Goal: Task Accomplishment & Management: Complete application form

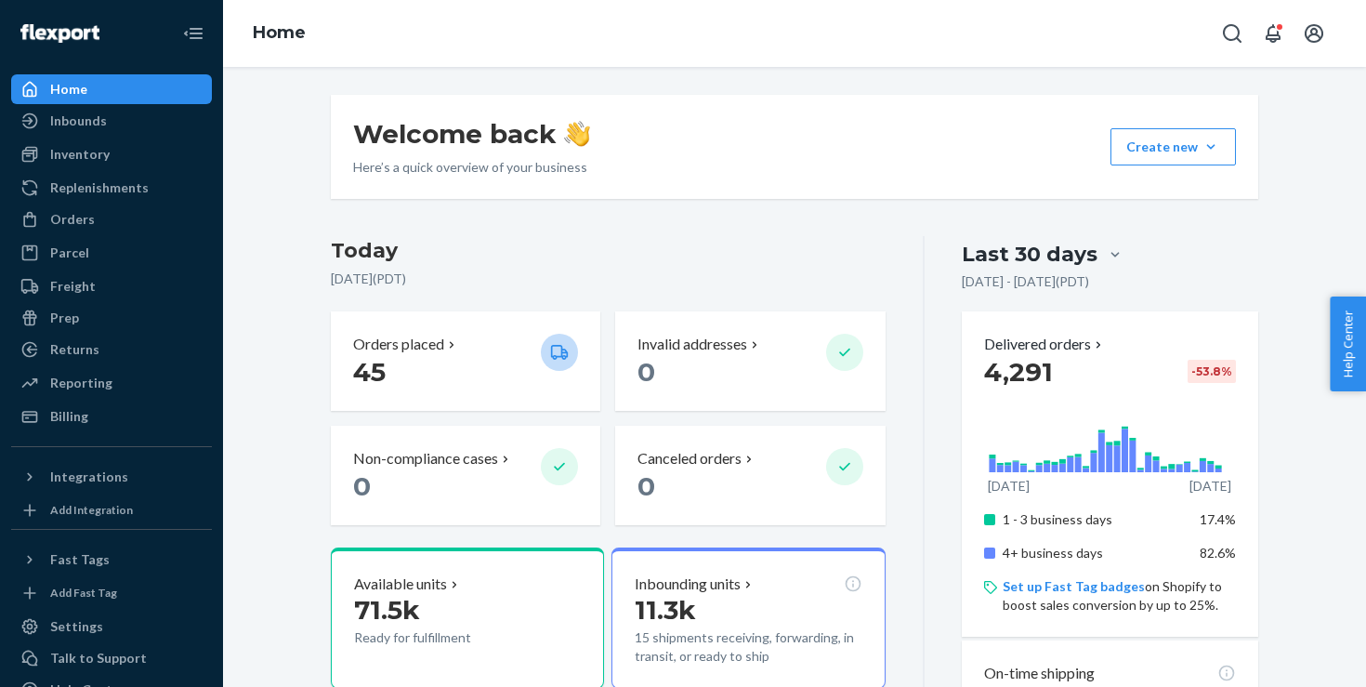
click at [97, 156] on div "Inventory" at bounding box center [79, 154] width 59 height 19
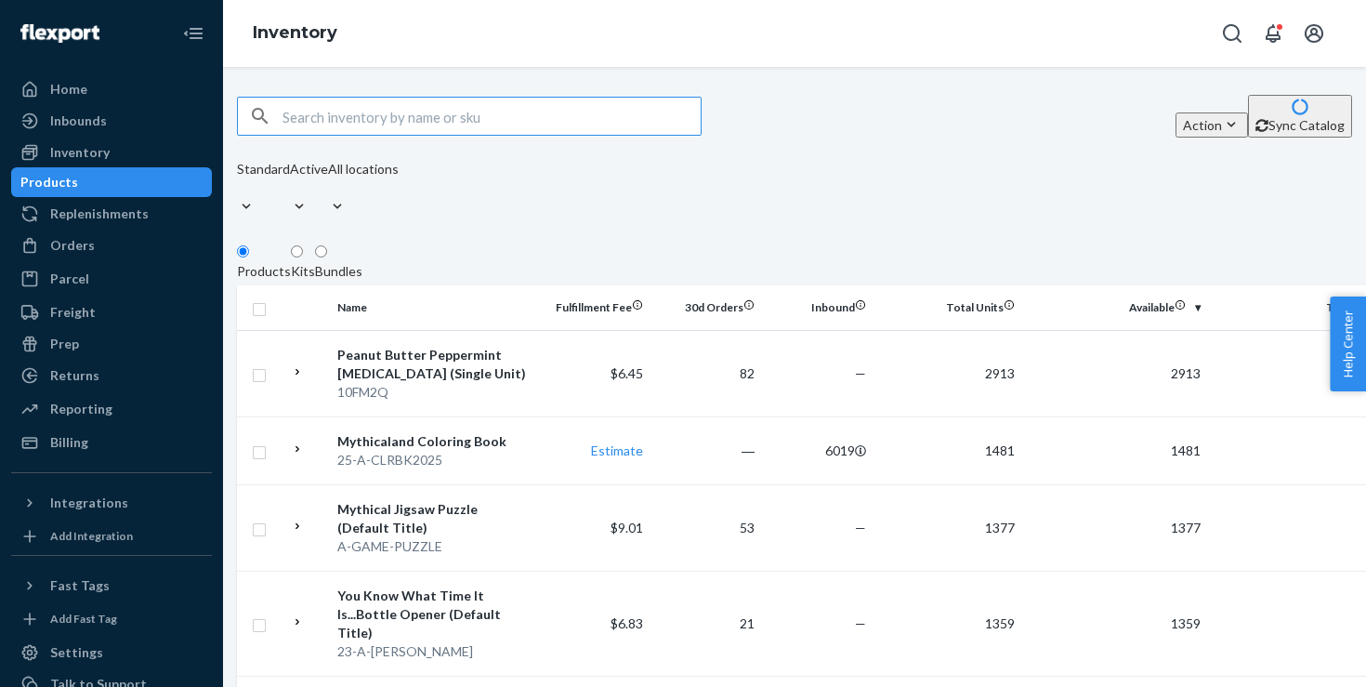
click at [826, 150] on div "Action Create product Create kit or bundle Bulk create products Bulk update pro…" at bounding box center [794, 158] width 1115 height 126
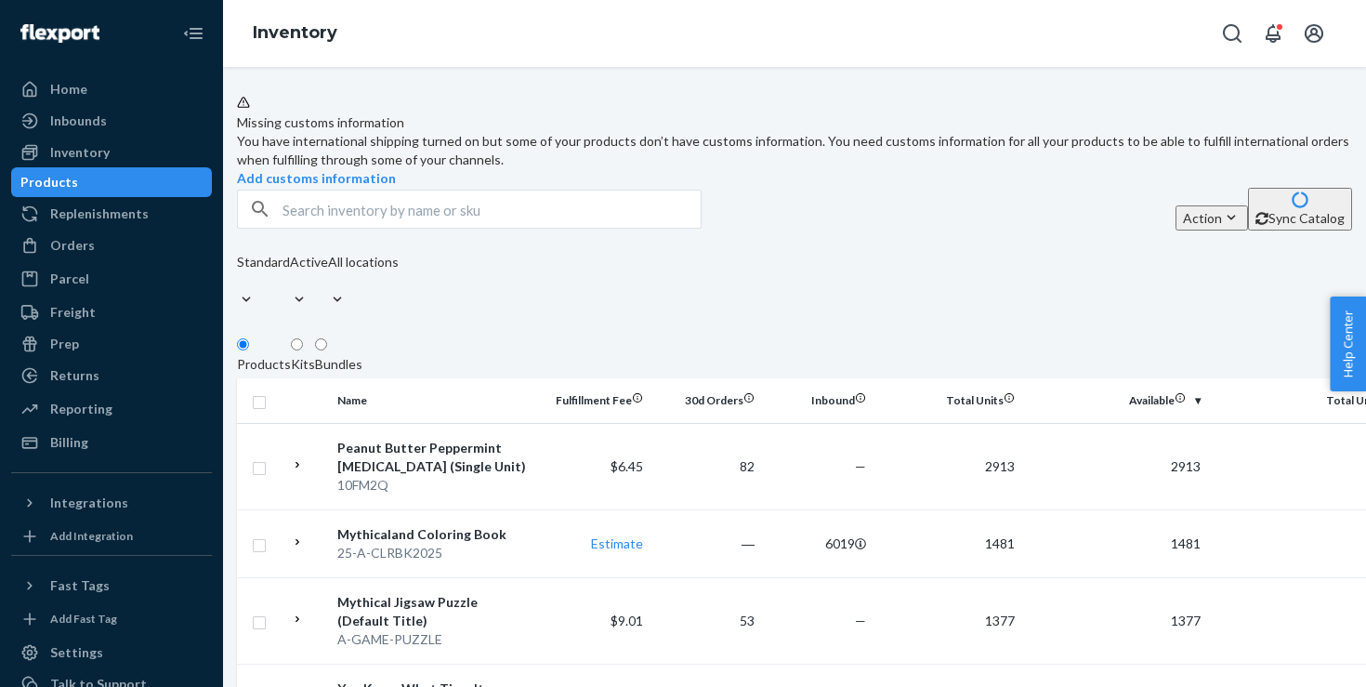
click at [840, 188] on div "Missing customs information You have international shipping turned on but some …" at bounding box center [794, 141] width 1115 height 93
click at [449, 228] on input "text" at bounding box center [491, 209] width 418 height 37
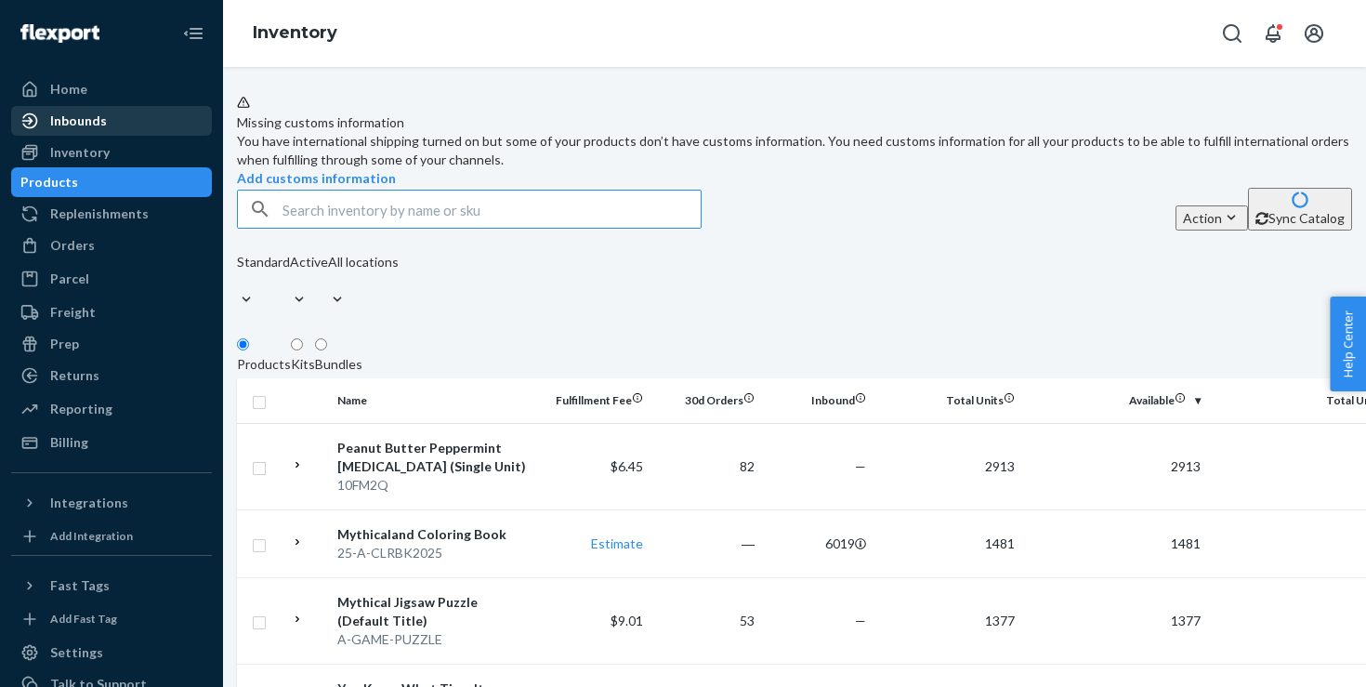
click at [100, 114] on div "Inbounds" at bounding box center [78, 121] width 57 height 19
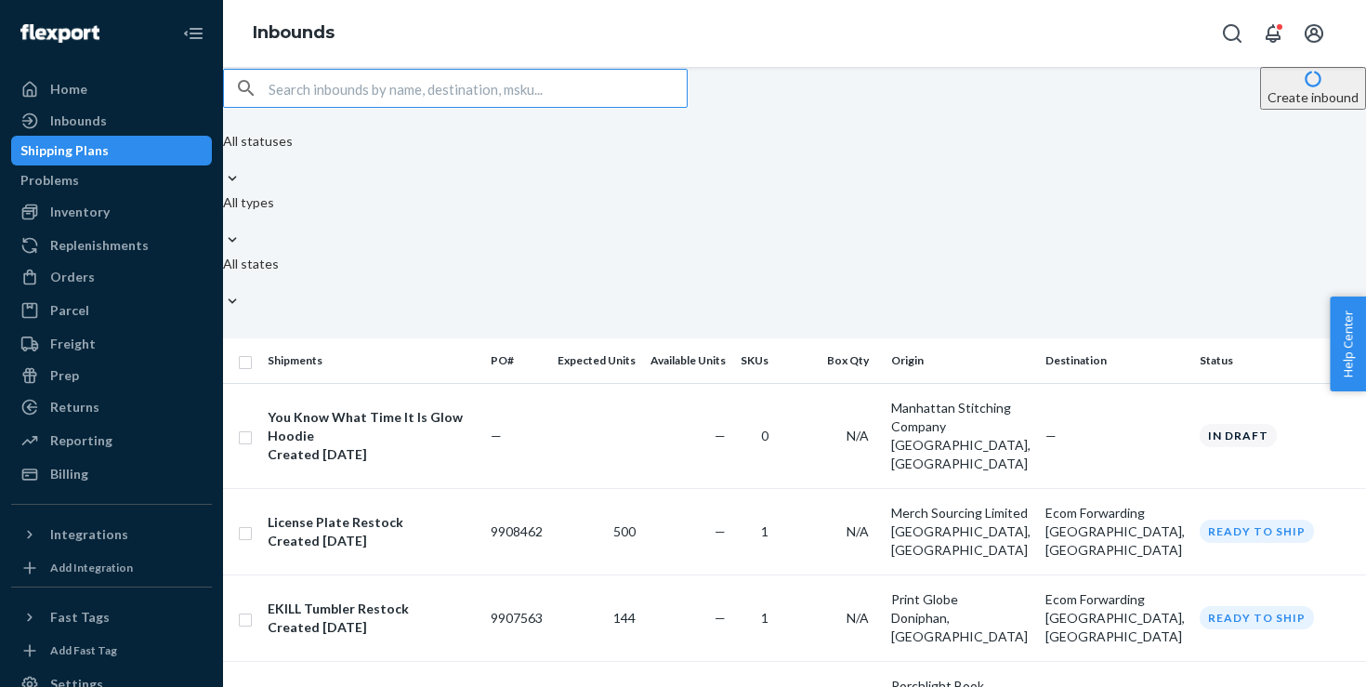
click at [1305, 98] on button "Create inbound" at bounding box center [1313, 88] width 106 height 43
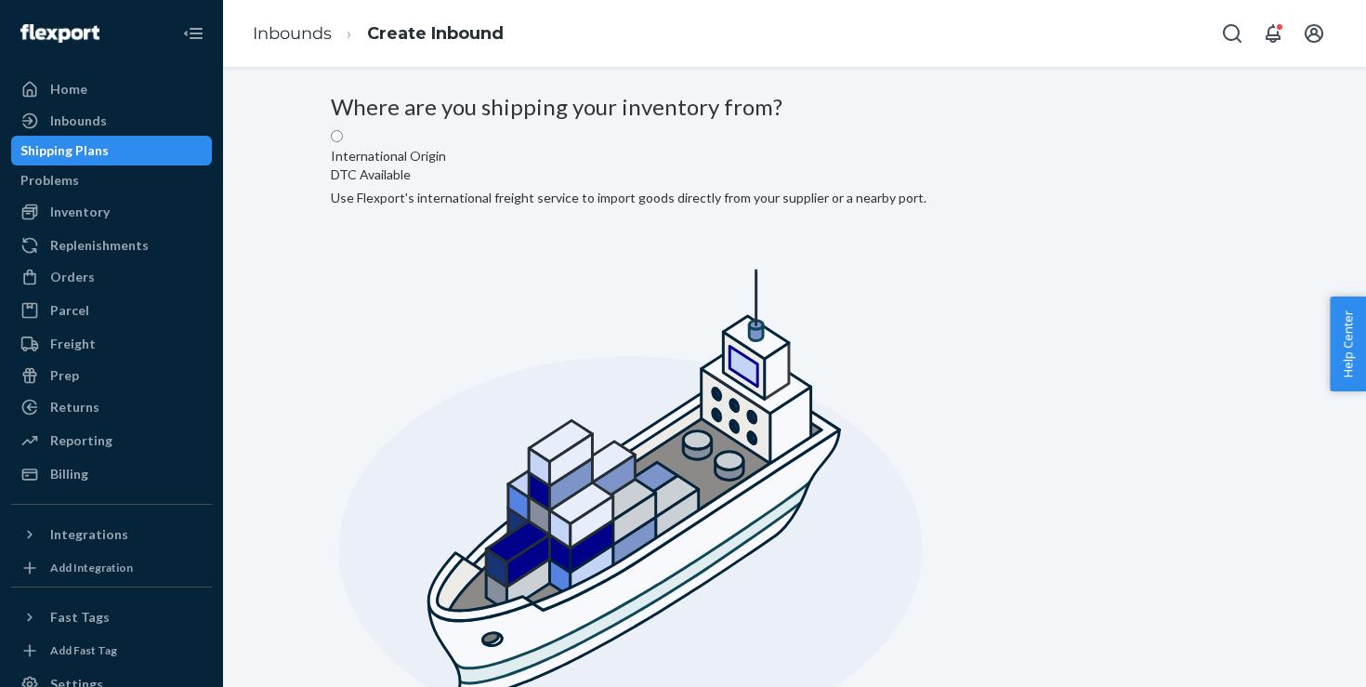
radio input "true"
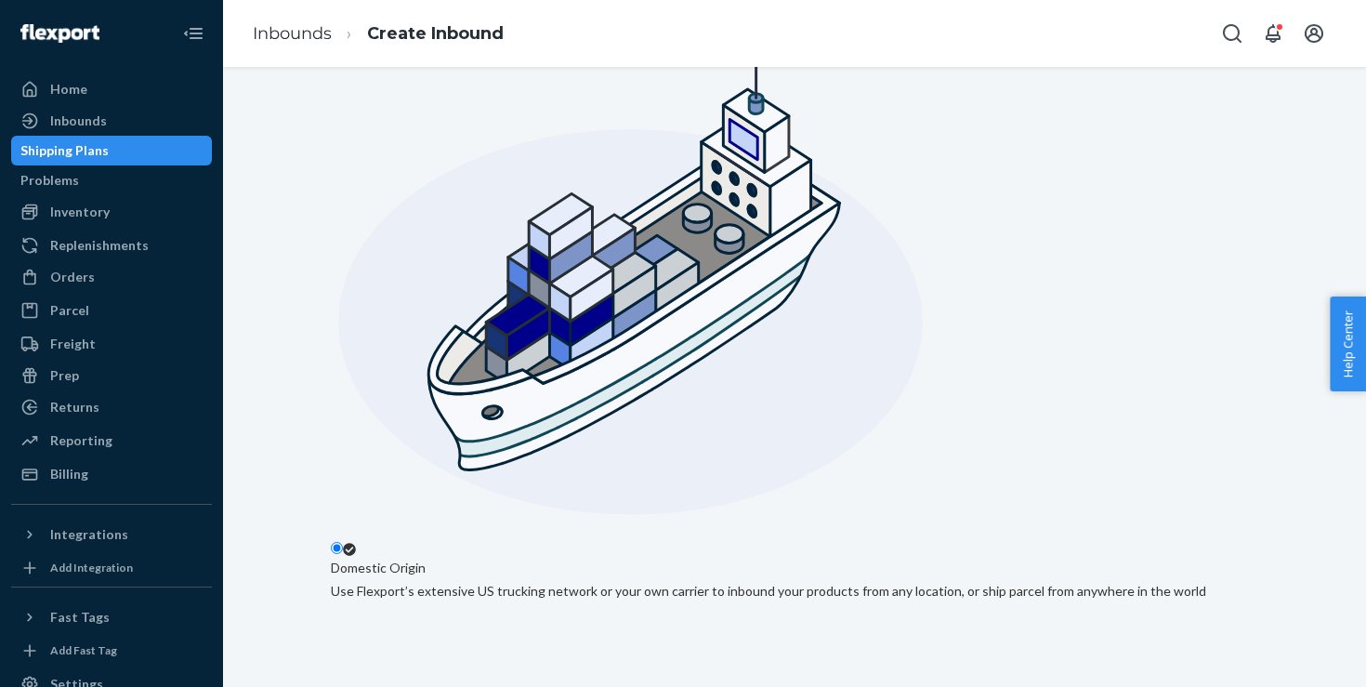
scroll to position [275, 0]
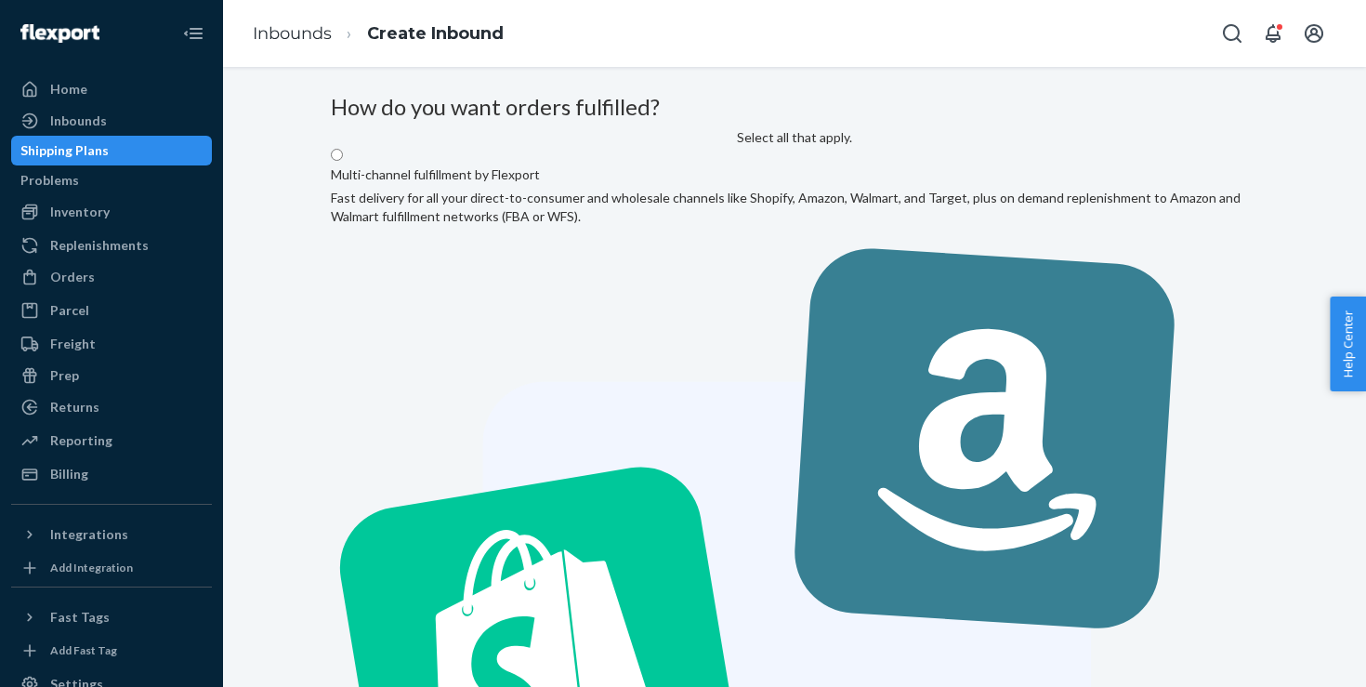
click at [682, 294] on label "Multi-channel fulfillment by Flexport Fast delivery for all your direct-to-cons…" at bounding box center [794, 652] width 927 height 1011
click at [343, 161] on input "Multi-channel fulfillment by Flexport Fast delivery for all your direct-to-cons…" at bounding box center [337, 155] width 12 height 12
radio input "true"
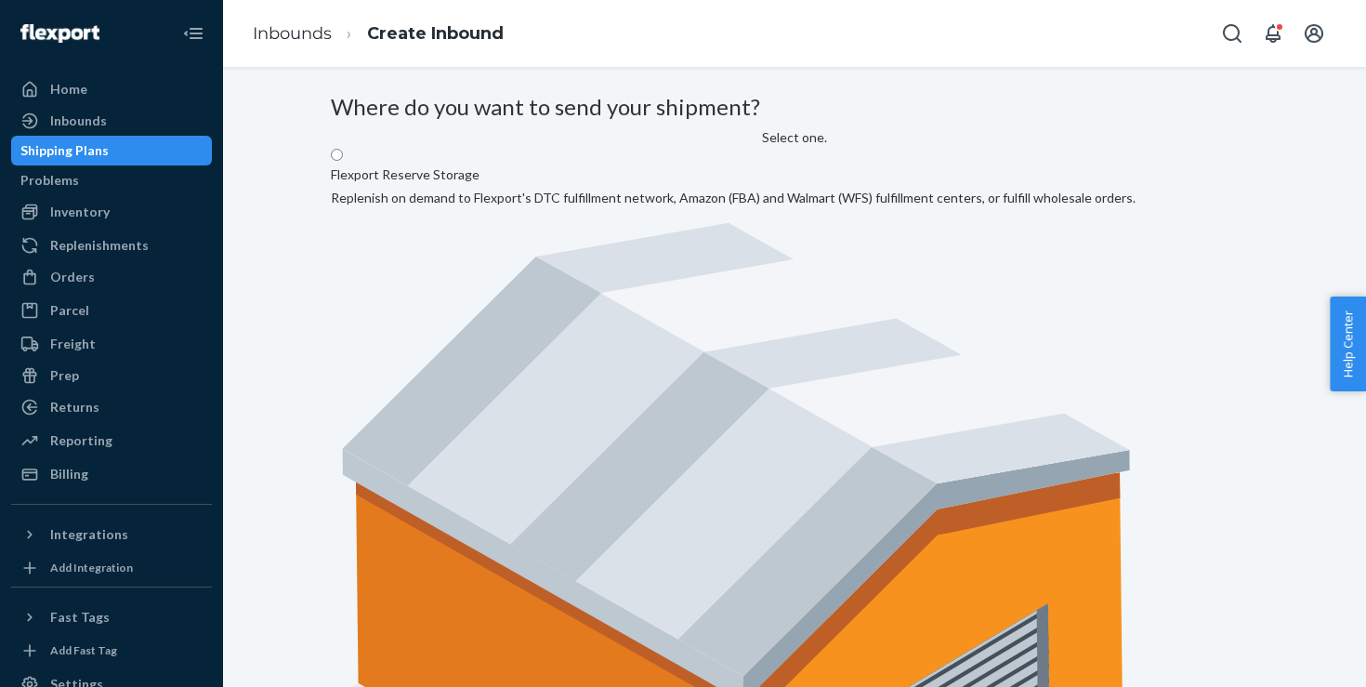
radio input "true"
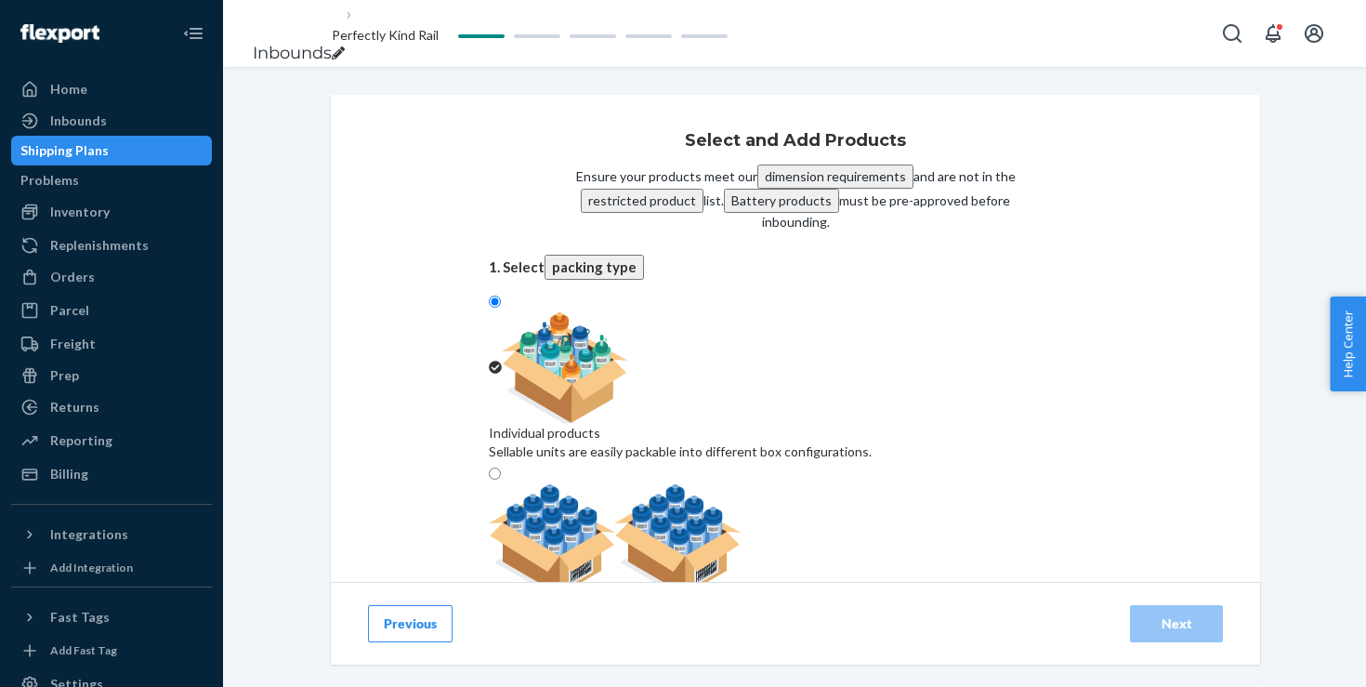
click at [439, 45] on div "breadcrumbs" at bounding box center [385, 54] width 107 height 19
click at [484, 45] on input "Perfectly Kind Rail" at bounding box center [408, 35] width 152 height 24
click at [439, 26] on div "Perfectly Kind Rail" at bounding box center [385, 44] width 107 height 37
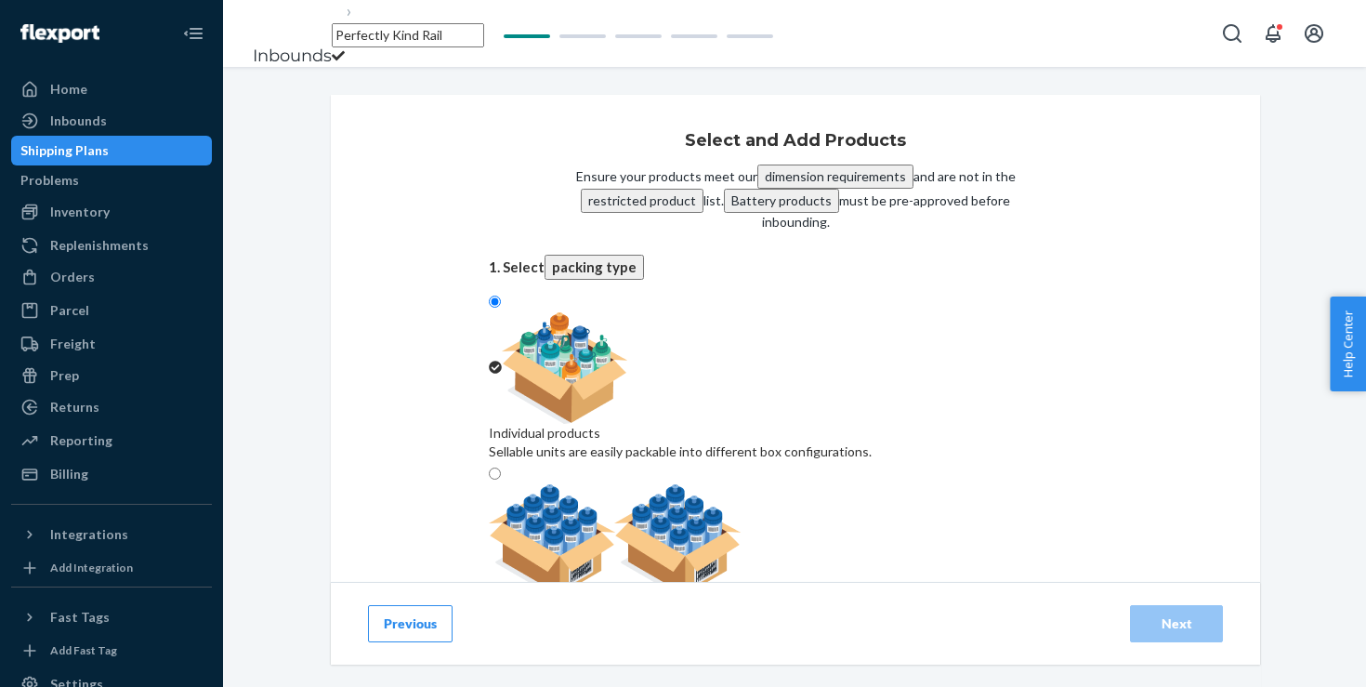
click at [482, 35] on input "Perfectly Kind Rail" at bounding box center [408, 35] width 152 height 24
type input "Bee Your Mythical Best Tee Restock"
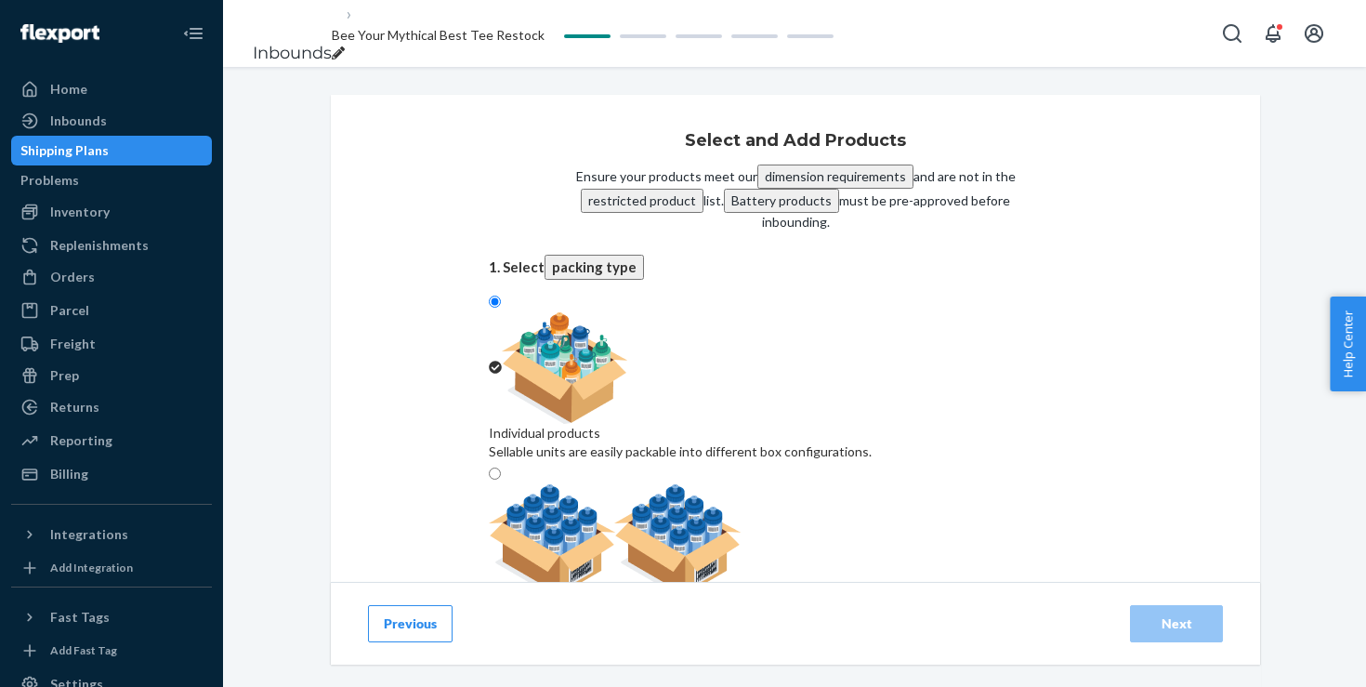
click at [404, 208] on div "Select and Add Products Ensure your products meet our dimension requirements an…" at bounding box center [795, 463] width 929 height 737
click at [1198, 251] on div "Select and Add Products Ensure your products meet our dimension requirements an…" at bounding box center [795, 463] width 929 height 737
click at [1245, 227] on div "Select and Add Products Ensure your products meet our dimension requirements an…" at bounding box center [795, 463] width 929 height 737
click at [1272, 216] on div "Select and Add Products Ensure your products meet our dimension requirements an…" at bounding box center [794, 420] width 1115 height 650
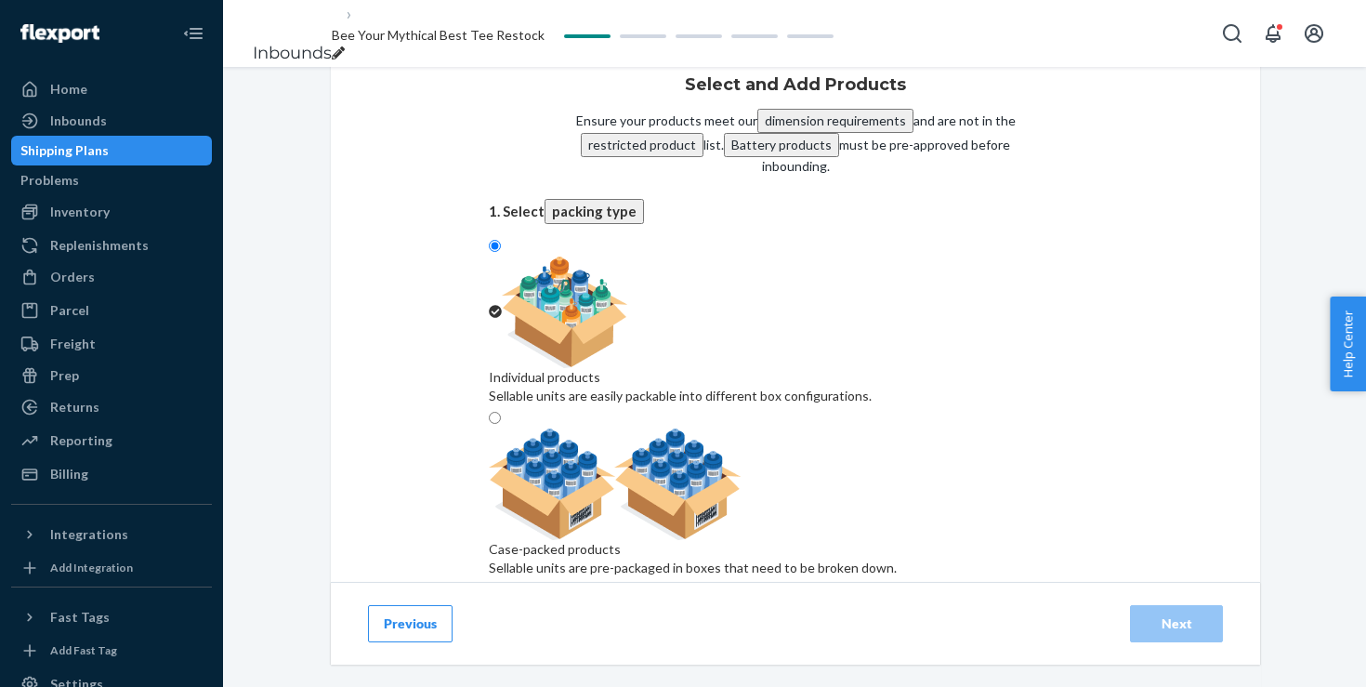
scroll to position [55, 0]
click at [545, 28] on span "Bee Your Mythical Best Tee Restock" at bounding box center [438, 35] width 213 height 16
click at [505, 97] on div "Select and Add Products Ensure your products meet our dimension requirements an…" at bounding box center [795, 408] width 613 height 663
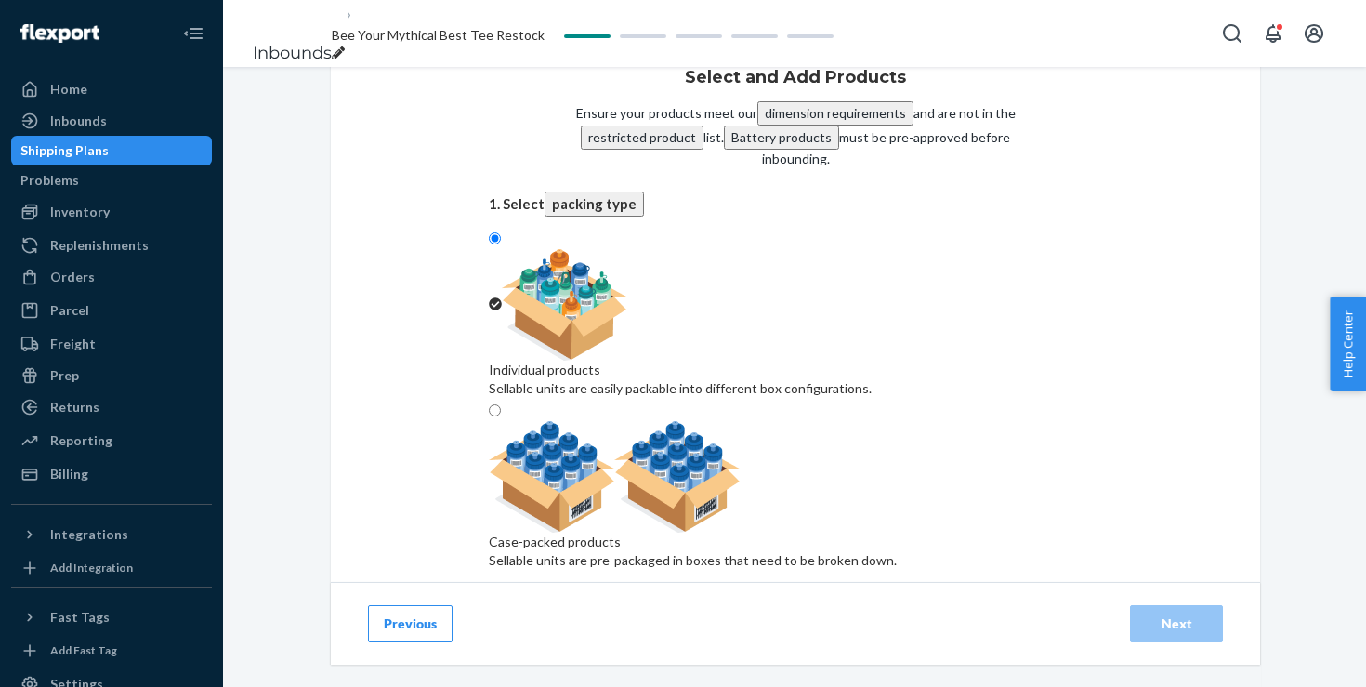
type input "25-t-beeymb"
paste input "25-t-beeymb"
type input "25-t-beeymb"
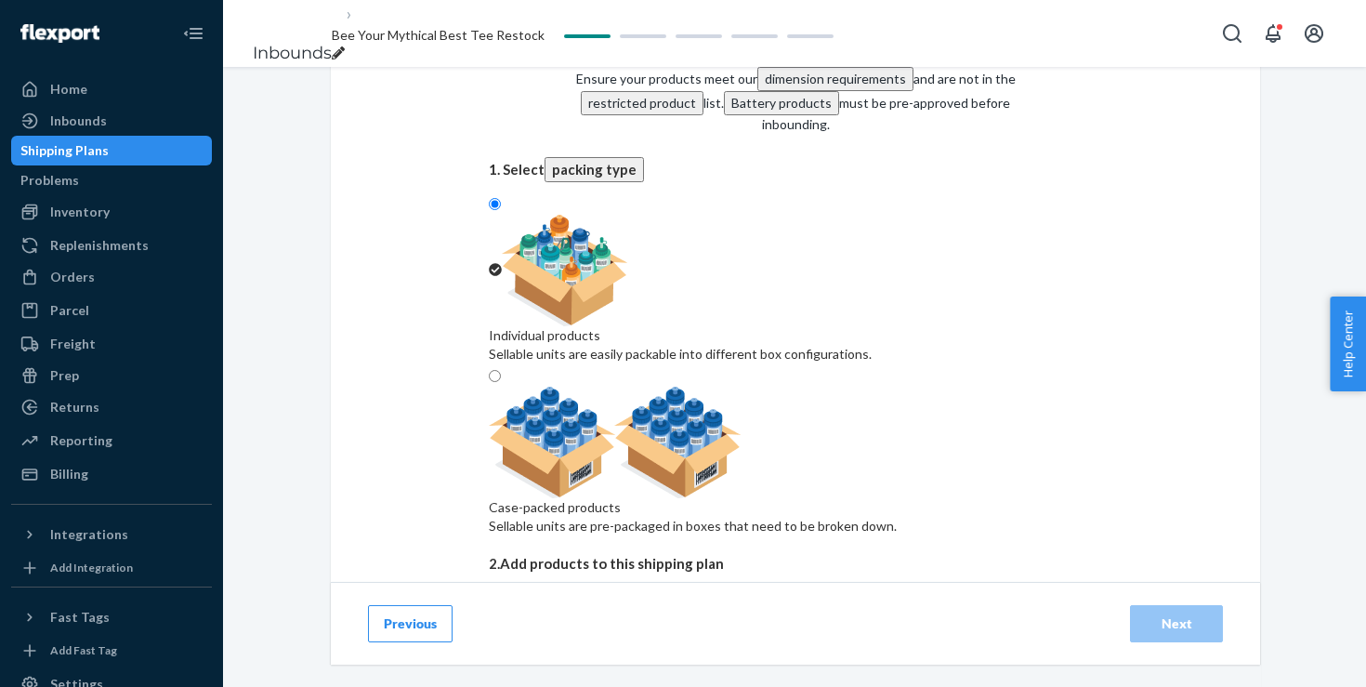
scroll to position [203, 0]
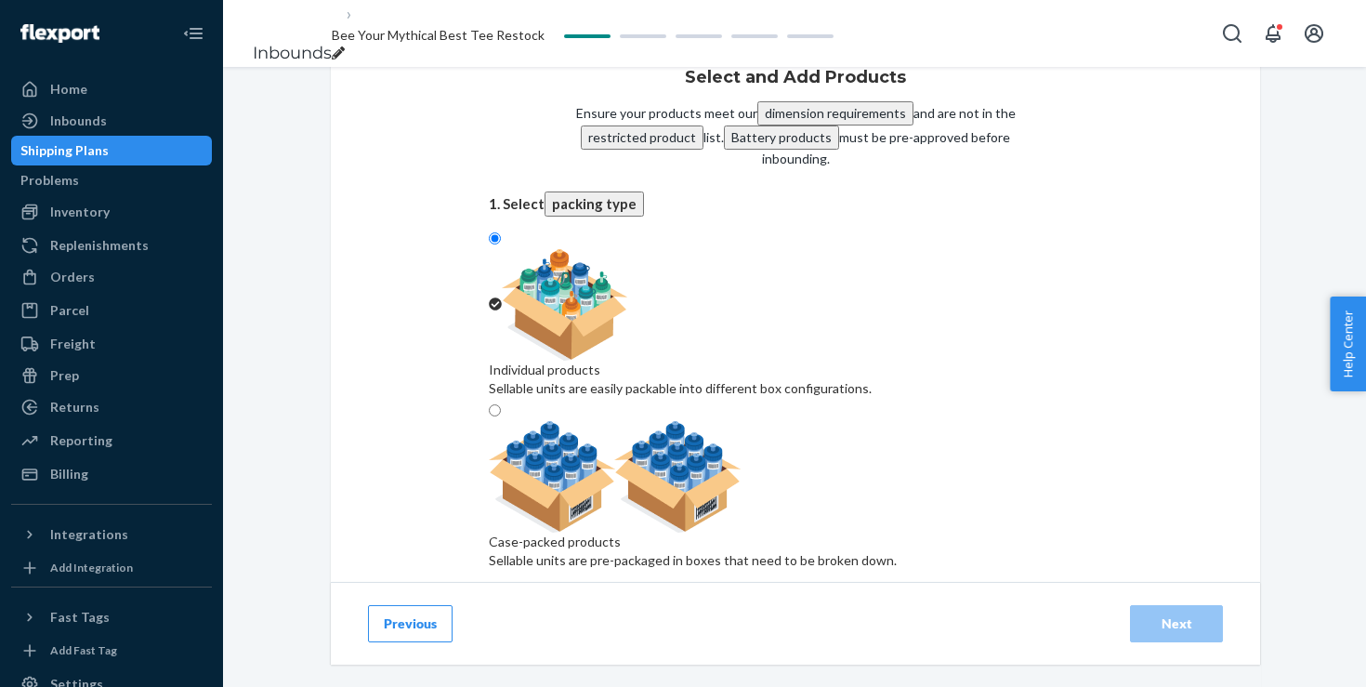
paste input "25-t-beeymb"
type input "25-t-beeymb"
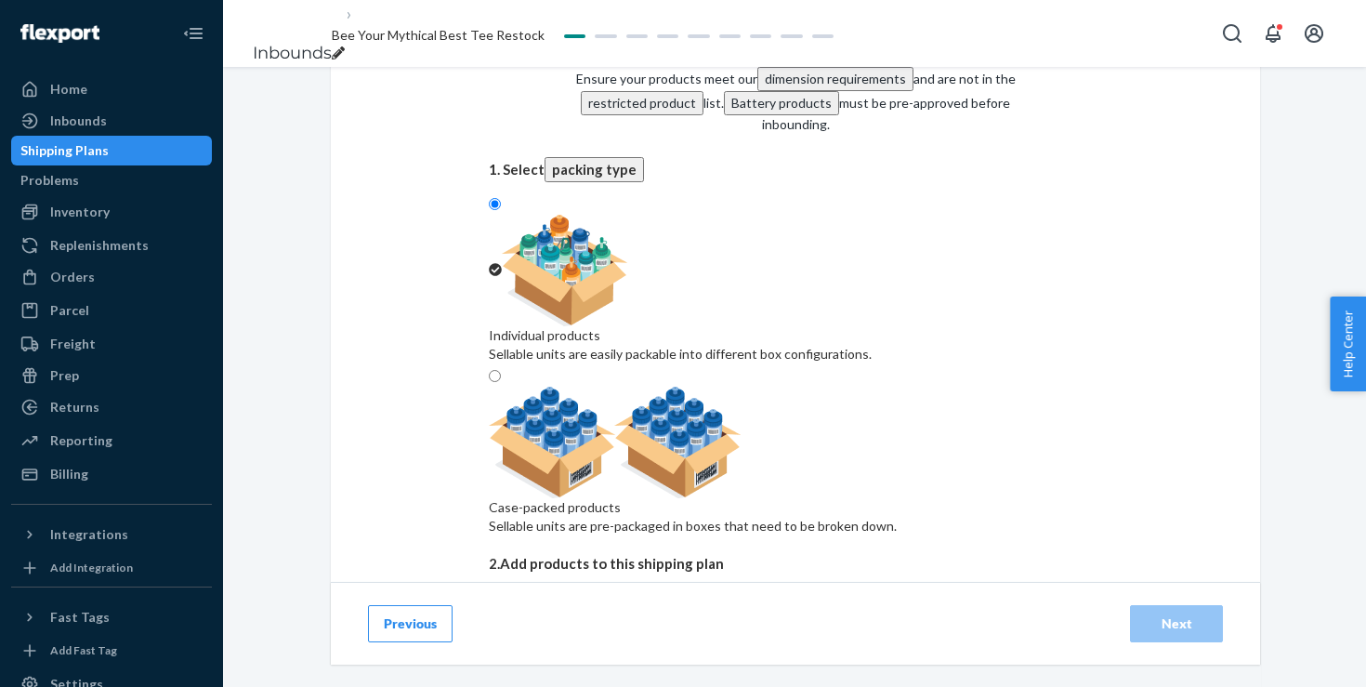
scroll to position [100, 0]
paste input "25-t-beeymb"
type input "25-t-beeymb"
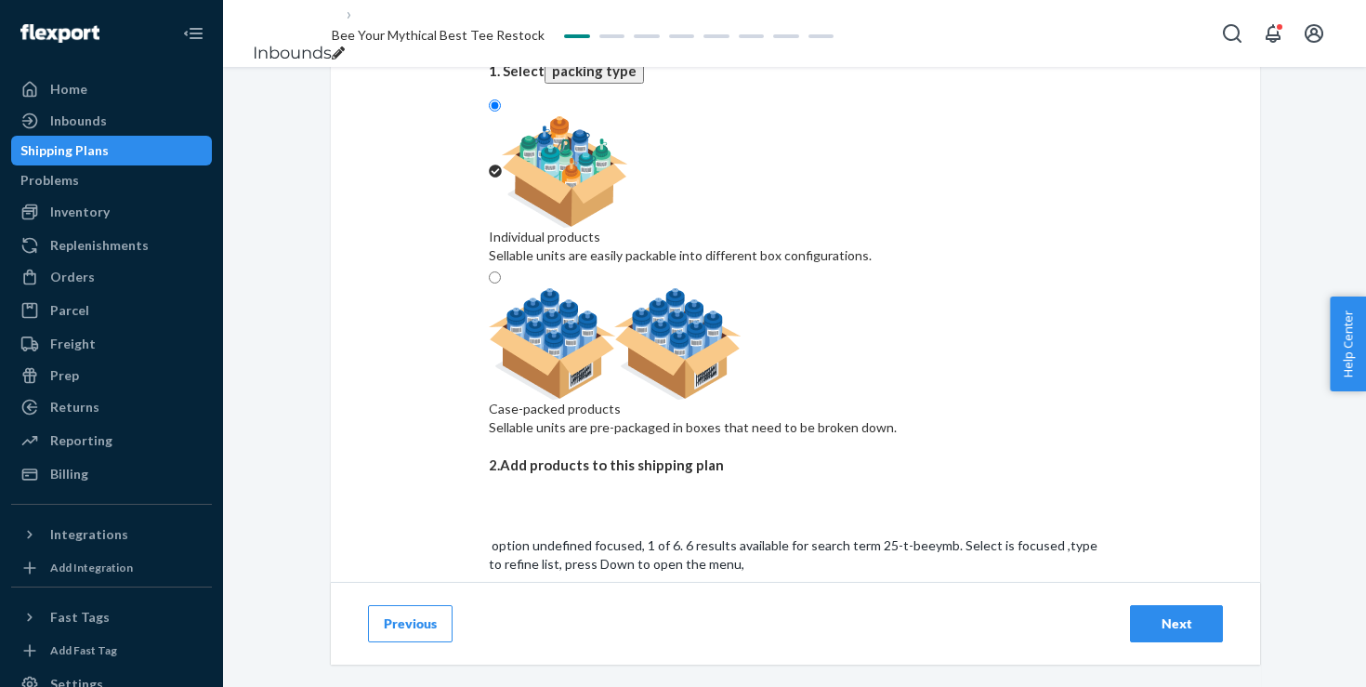
scroll to position [199, 0]
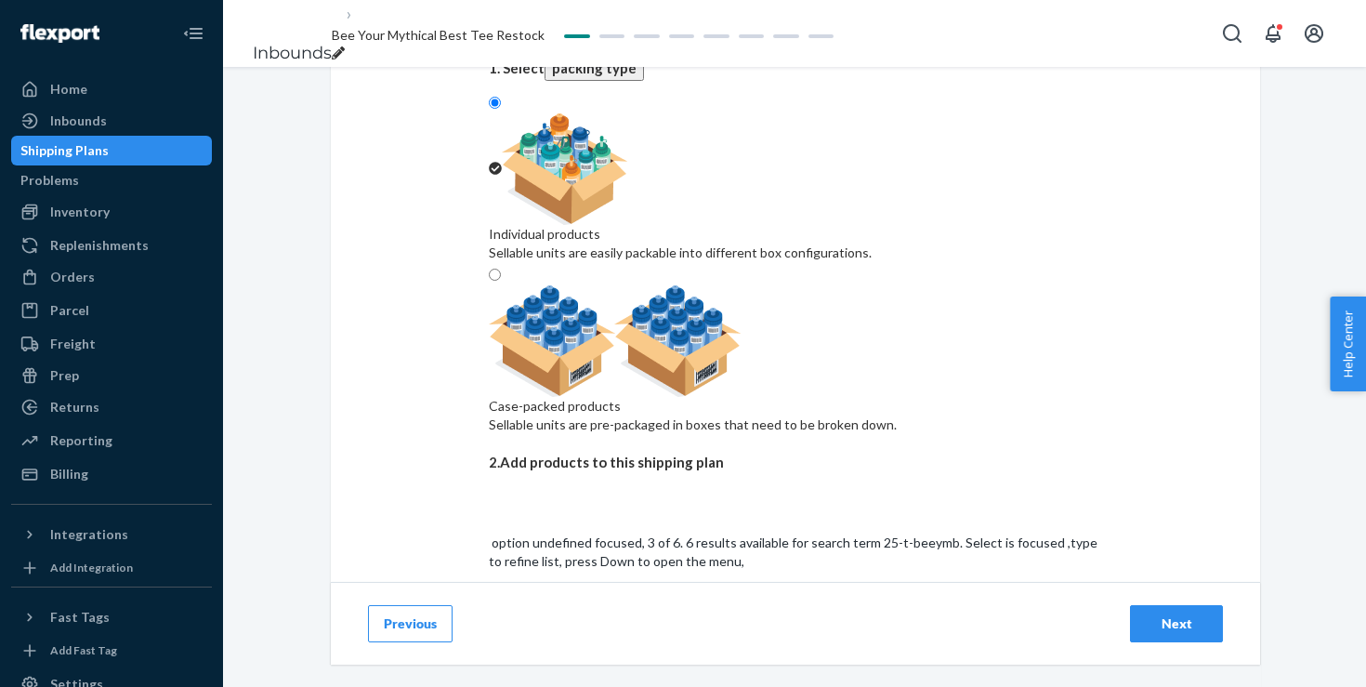
click at [565, 598] on input "25-t-beeymb" at bounding box center [527, 607] width 76 height 19
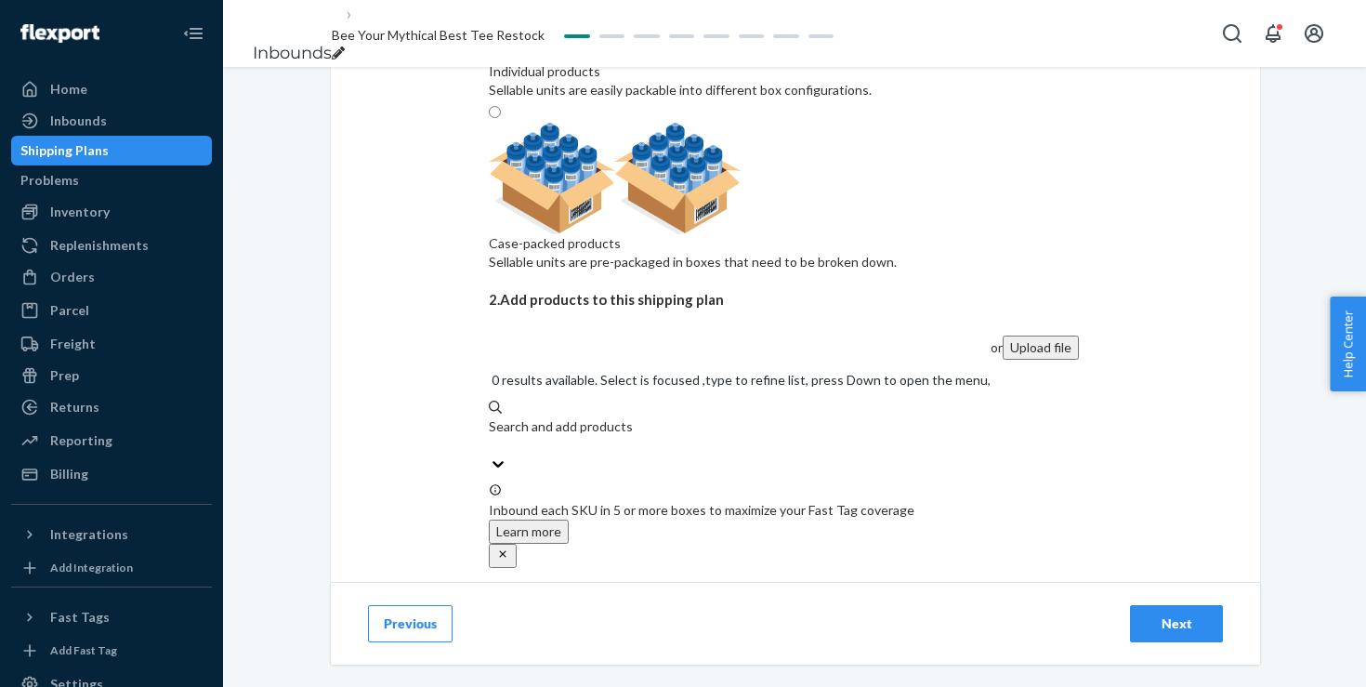
scroll to position [379, 0]
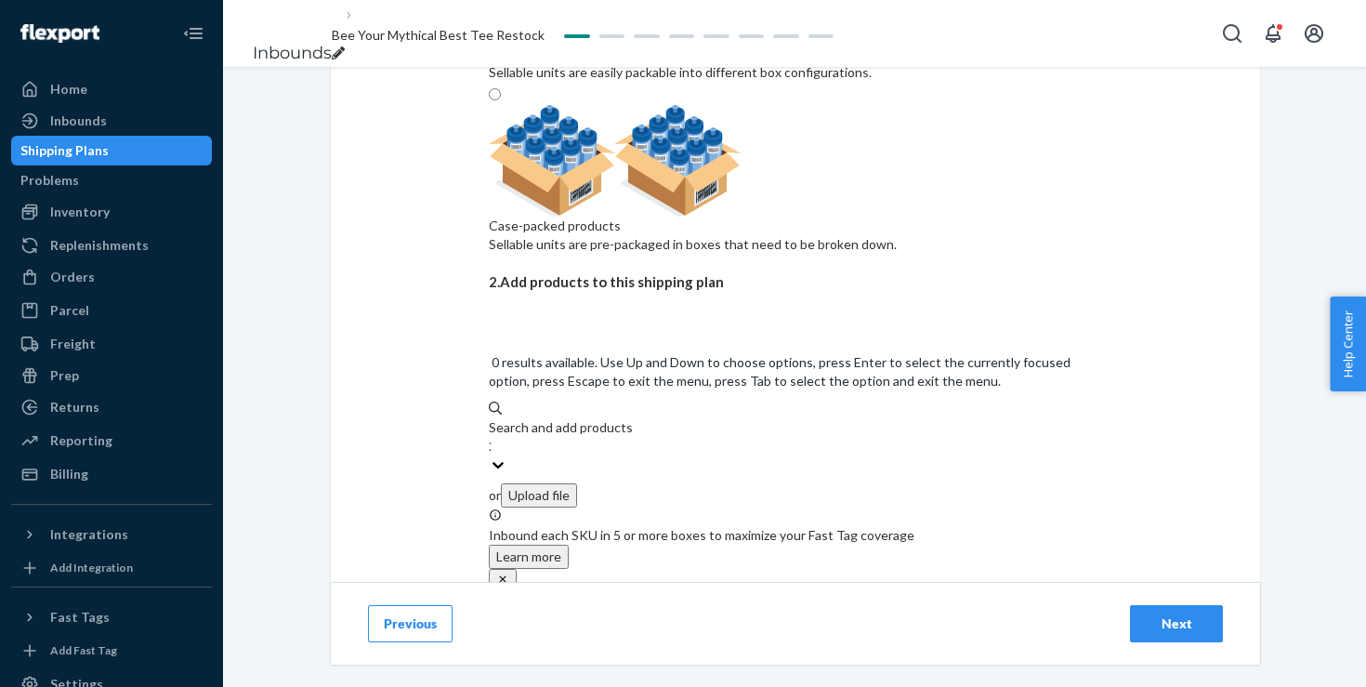
click at [699, 418] on div "Search and add products 25-t-beeymb" at bounding box center [795, 436] width 613 height 37
click at [491, 437] on input "25-t-beeymb" at bounding box center [490, 446] width 2 height 19
paste input "25-t-beeymb"
type input "25-t-beeymb"
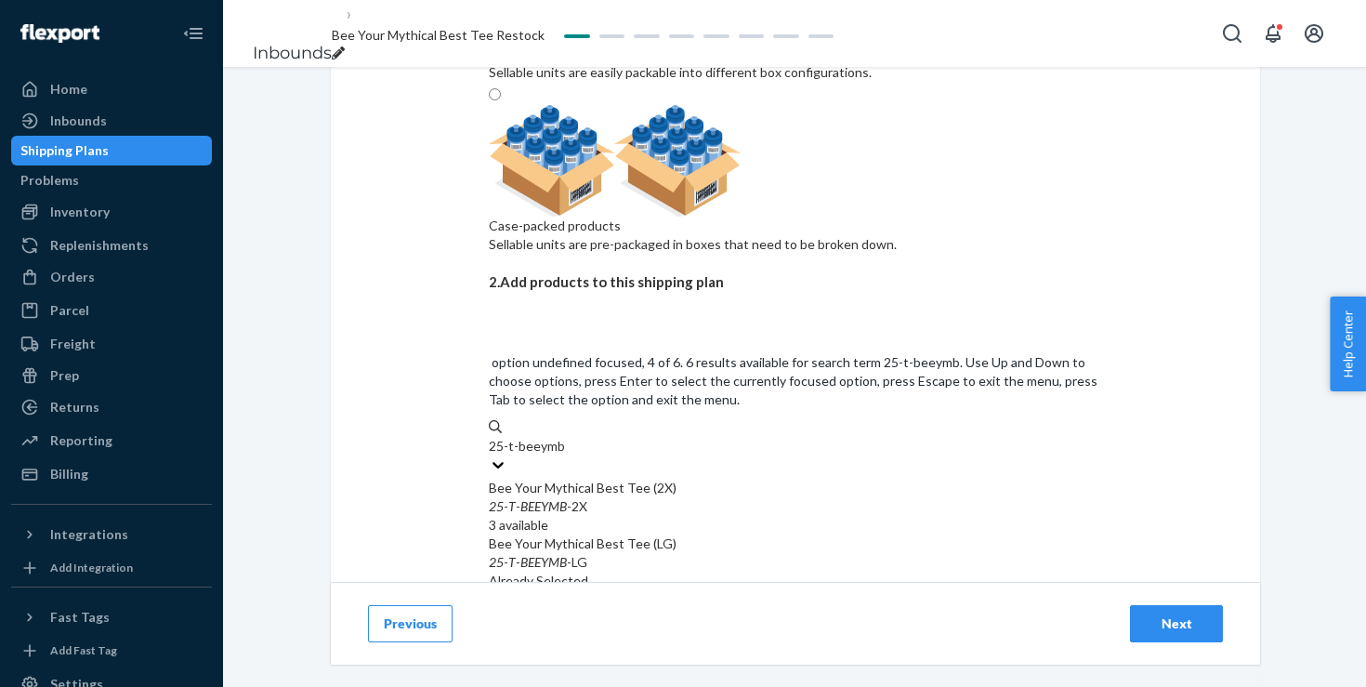
click at [717, 664] on div "25 - T - BEEYMB -XL" at bounding box center [795, 673] width 613 height 19
click at [565, 437] on input "25-t-beeymb" at bounding box center [527, 446] width 76 height 19
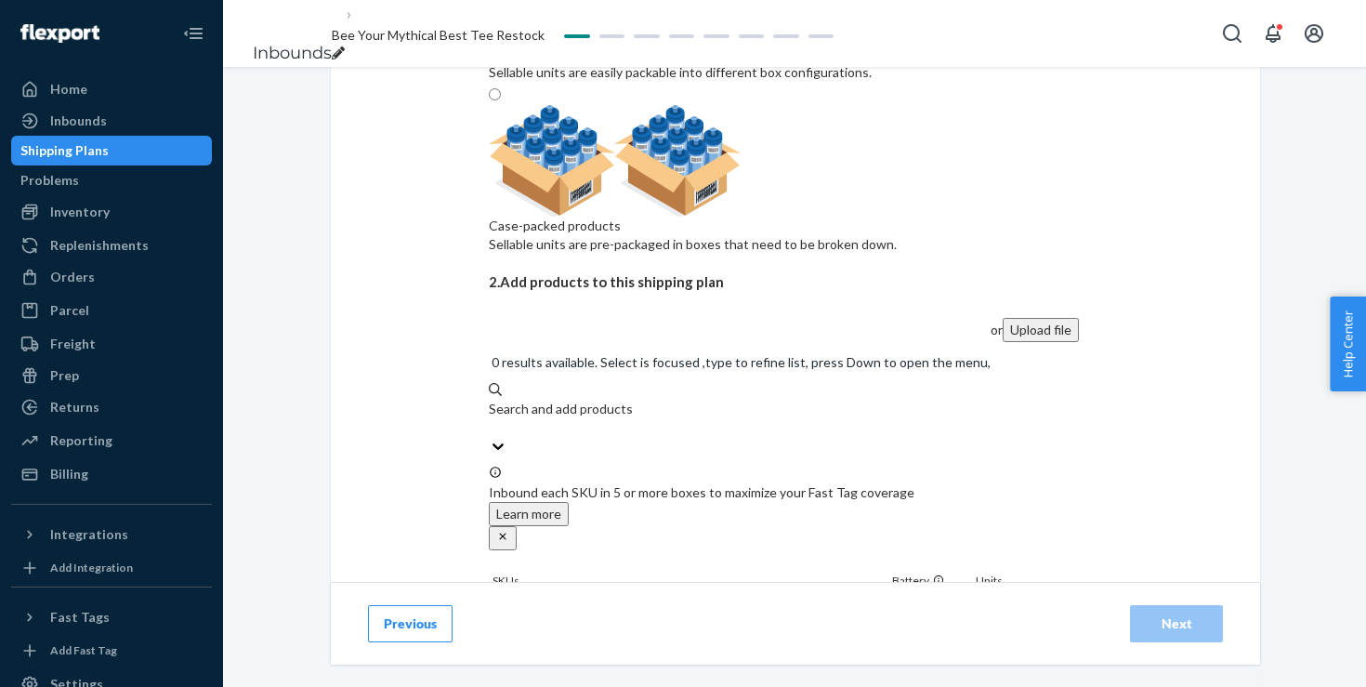
scroll to position [455, 0]
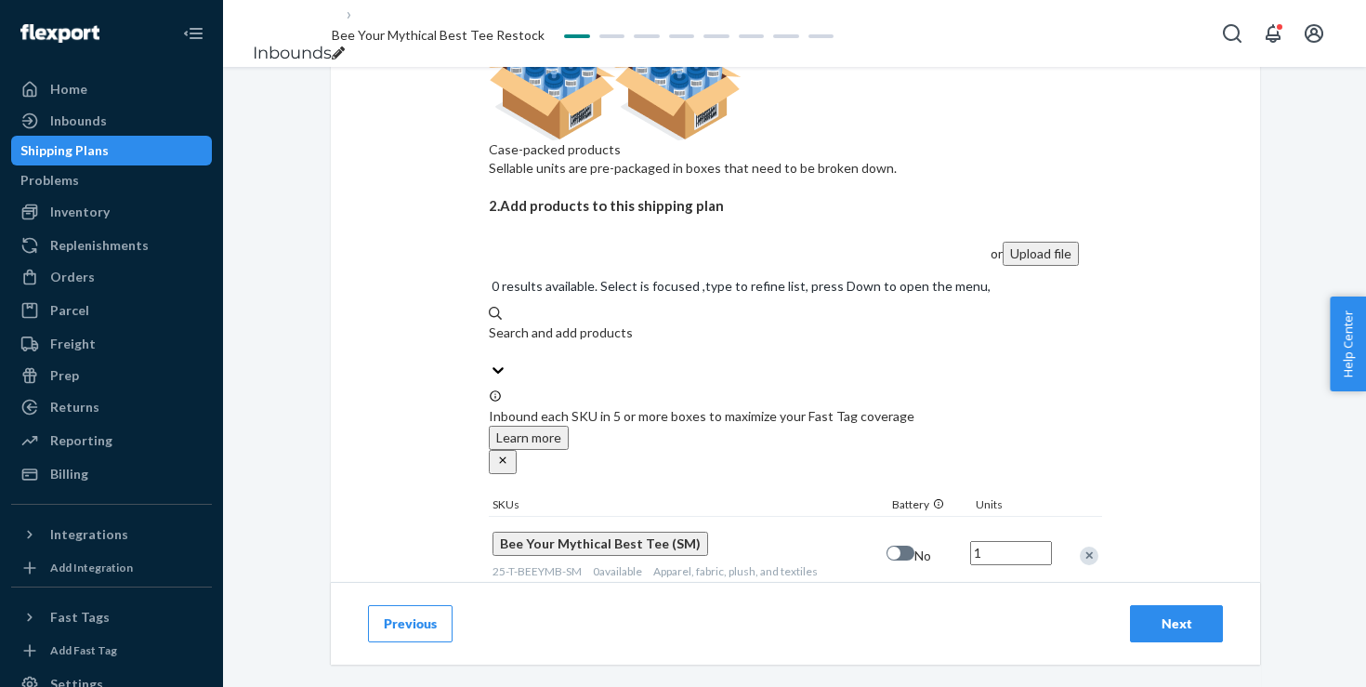
click at [707, 323] on div "Search and add products 25-t-beeymb" at bounding box center [740, 341] width 502 height 37
click at [491, 342] on input "25-t-beeymb" at bounding box center [490, 351] width 2 height 19
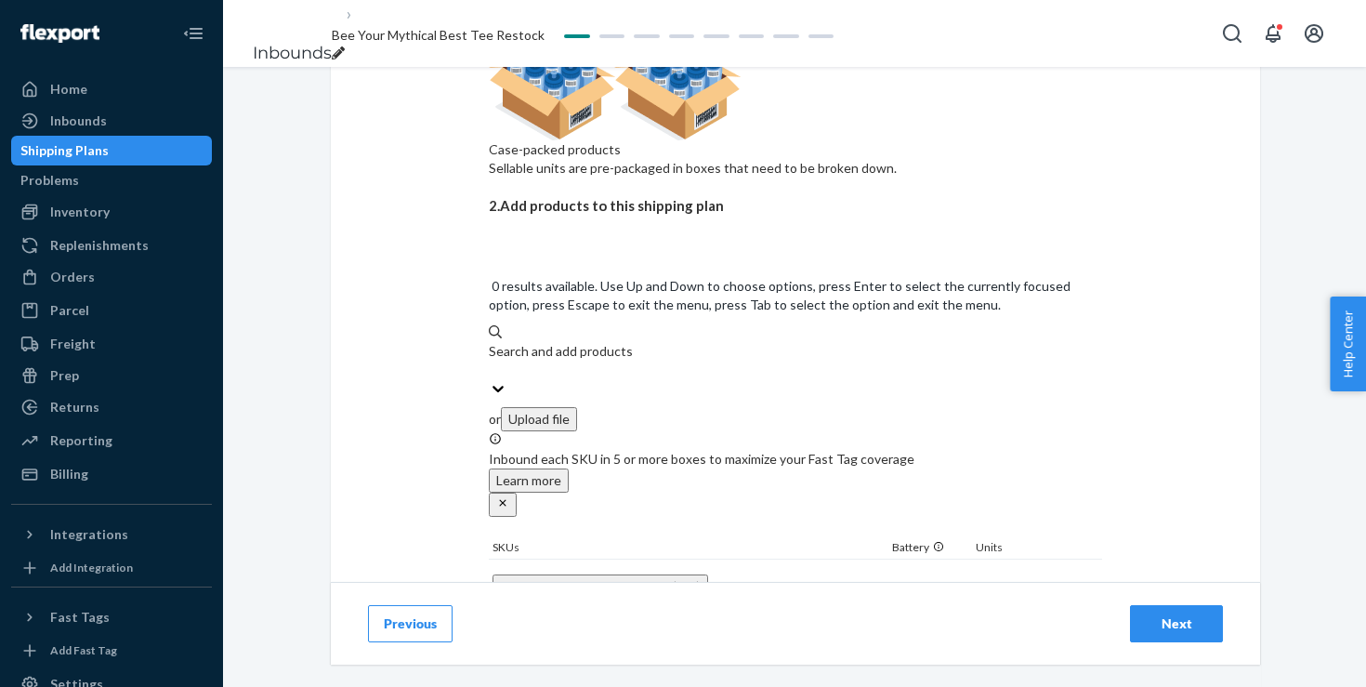
paste input "25-t-beeymb"
type input "25-t-beeymb"
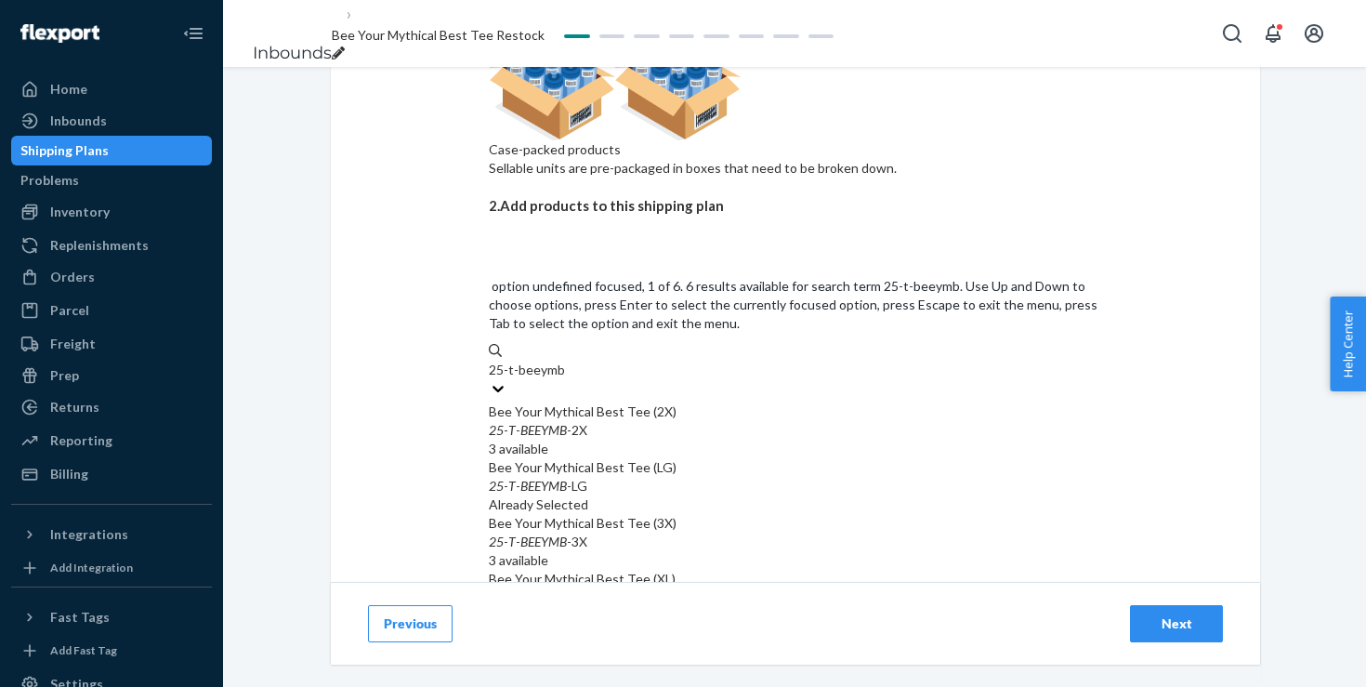
click at [726, 402] on div "Bee Your Mythical Best Tee (2X)" at bounding box center [795, 411] width 613 height 19
click at [565, 361] on input "25-t-beeymb" at bounding box center [527, 370] width 76 height 19
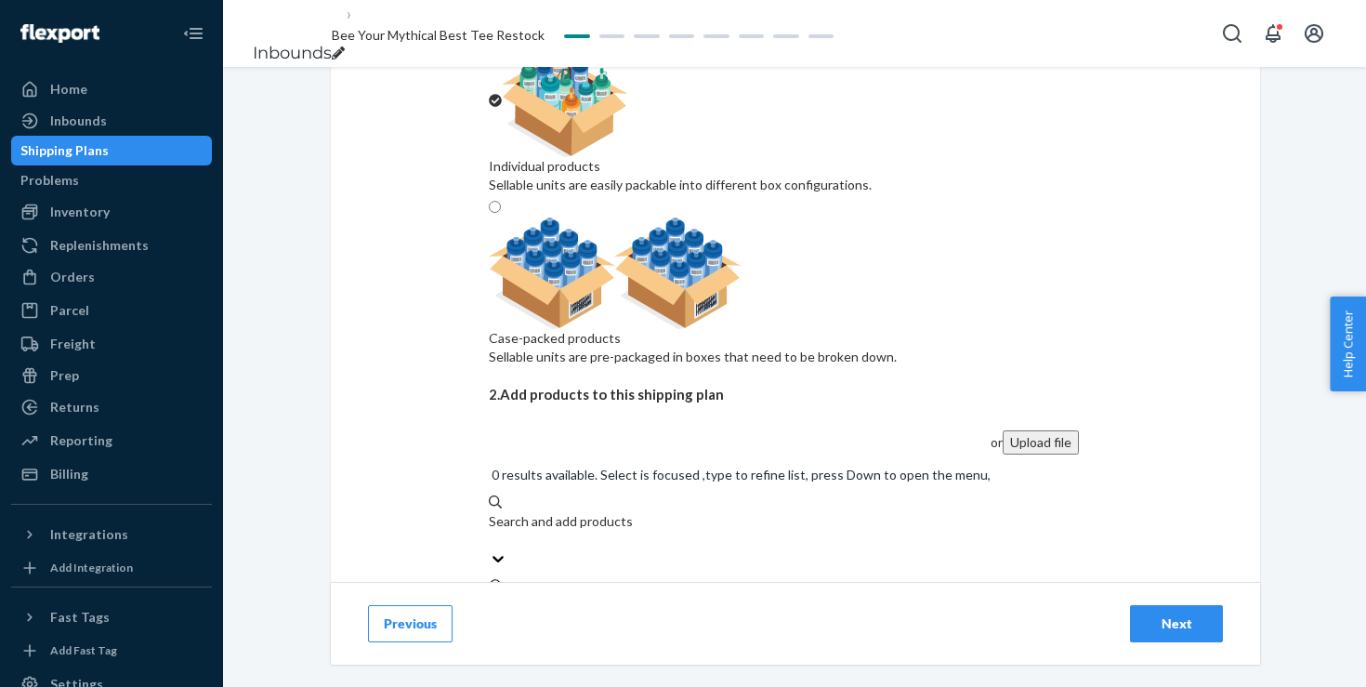
scroll to position [266, 0]
click at [751, 513] on div "Search and add products 25-t-beeymb" at bounding box center [740, 531] width 502 height 37
click at [491, 532] on input "25-t-beeymb" at bounding box center [490, 541] width 2 height 19
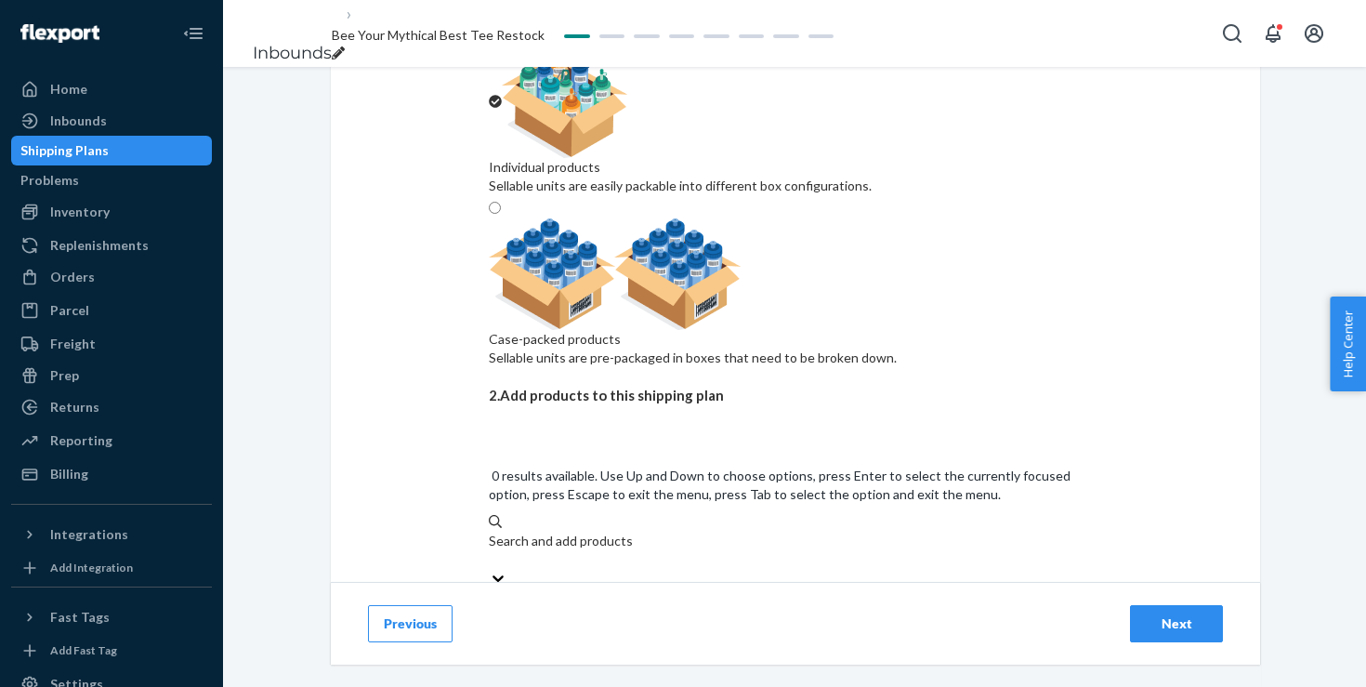
paste input "25-t-beeymb"
type input "25-t-beeymb"
click at [565, 550] on input "25-t-beeymb" at bounding box center [527, 559] width 76 height 19
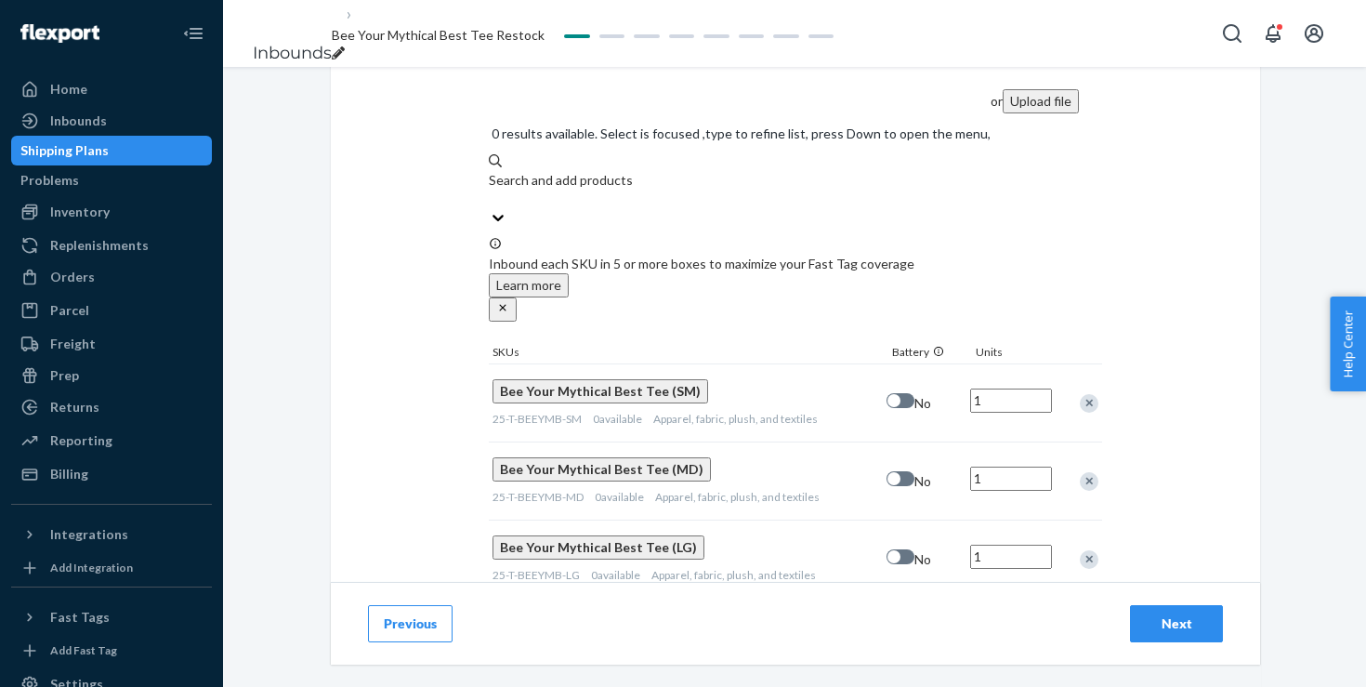
scroll to position [473, 0]
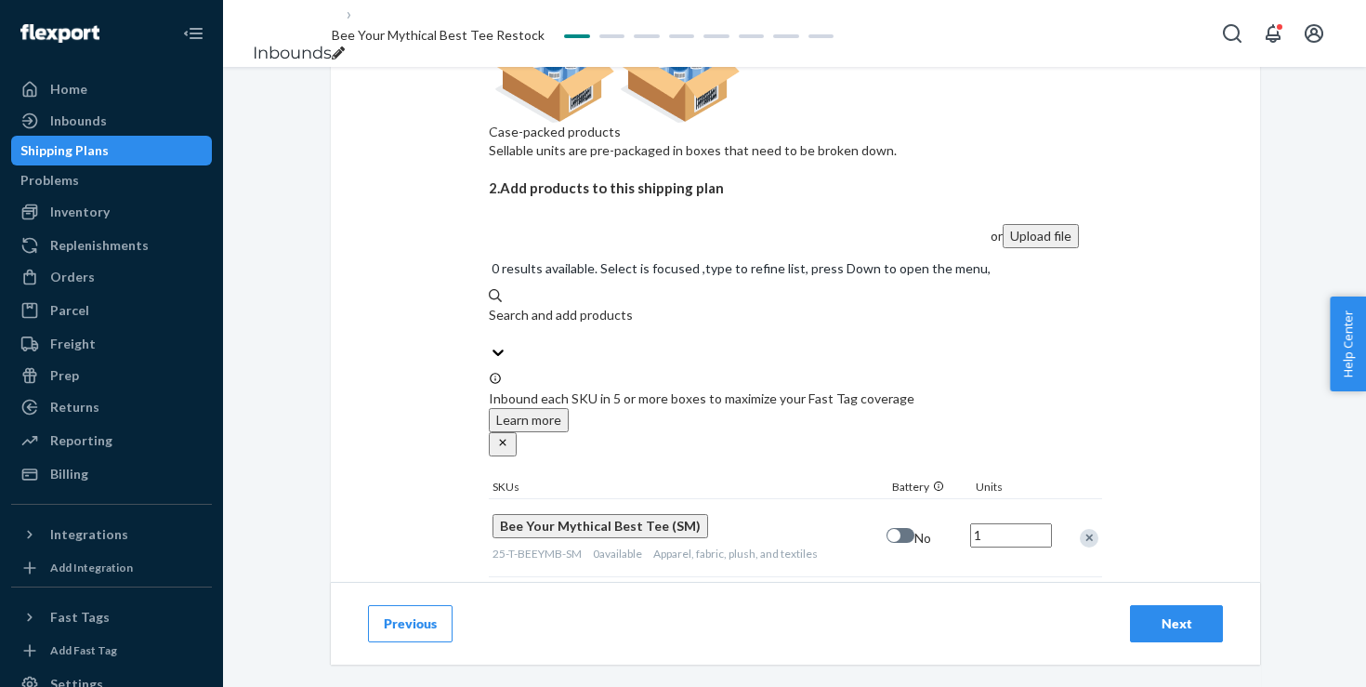
click at [1030, 523] on input "1" at bounding box center [1011, 535] width 82 height 24
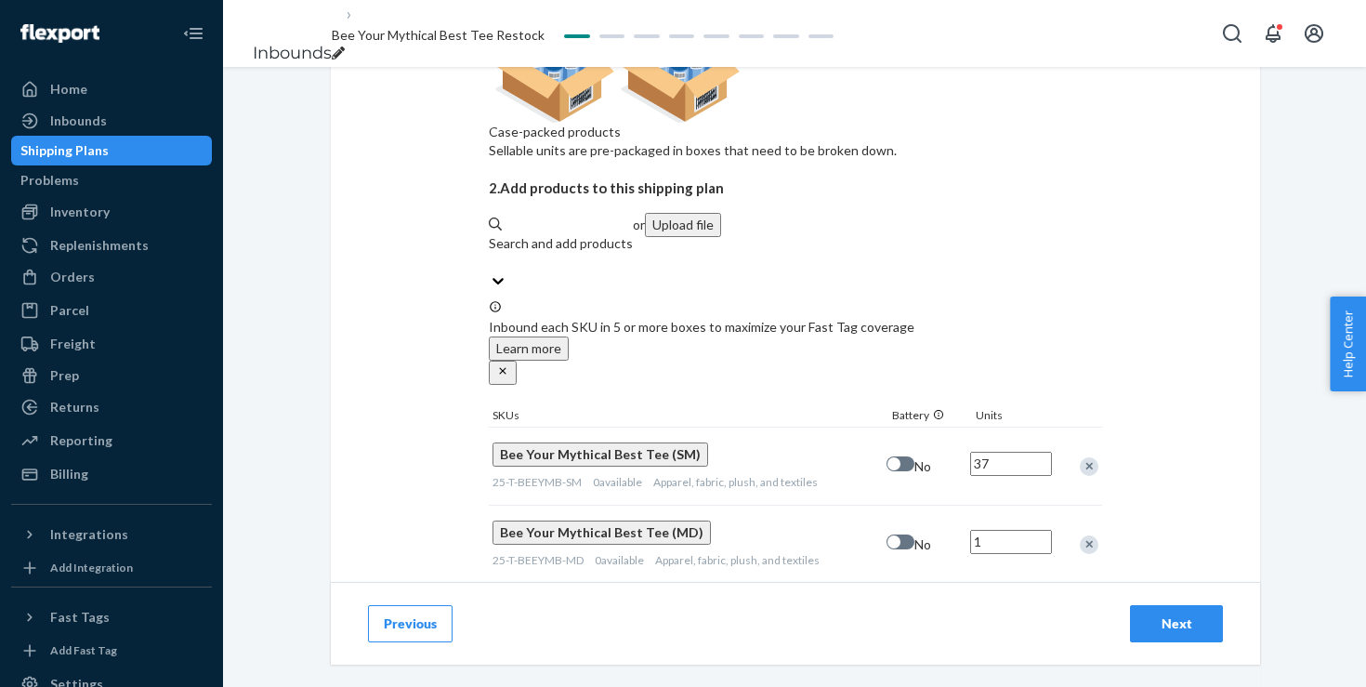
type input "37"
click at [1012, 530] on input "1" at bounding box center [1011, 542] width 82 height 24
type input "62"
click at [1018, 608] on input "1" at bounding box center [1011, 620] width 82 height 24
type input "72"
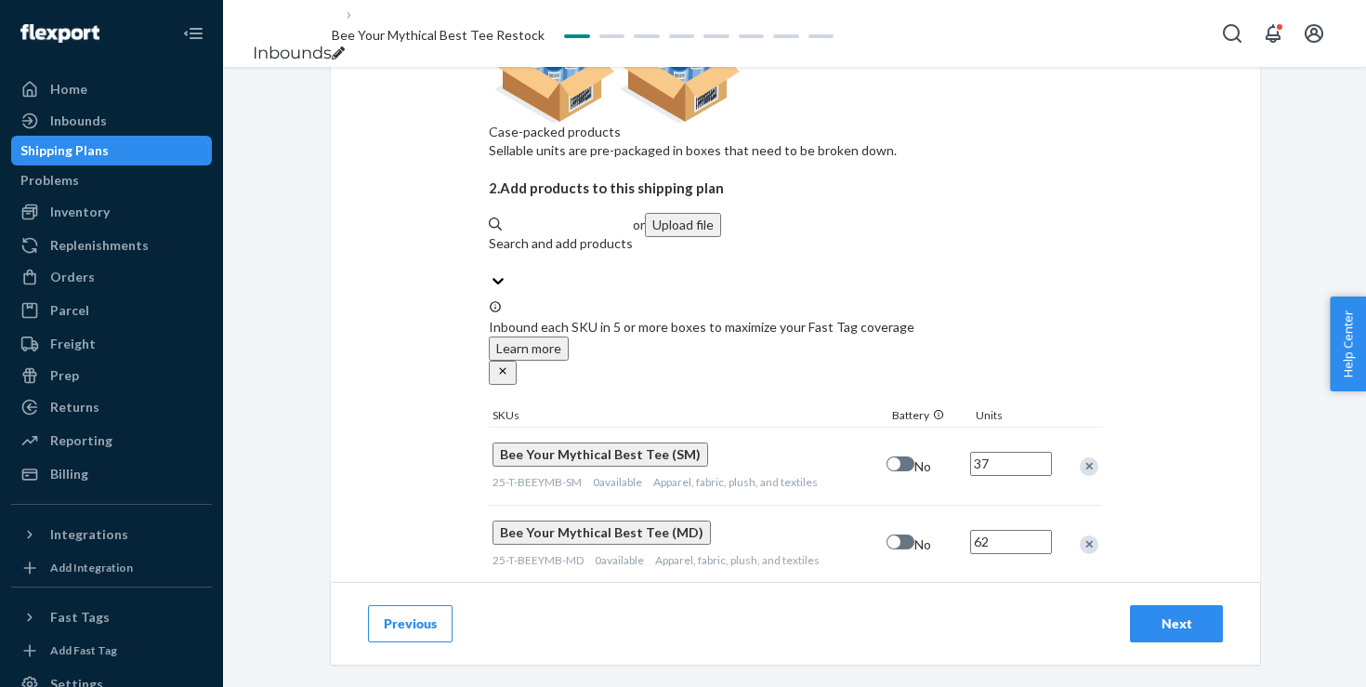
click at [1031, 686] on input "1" at bounding box center [1011, 698] width 82 height 24
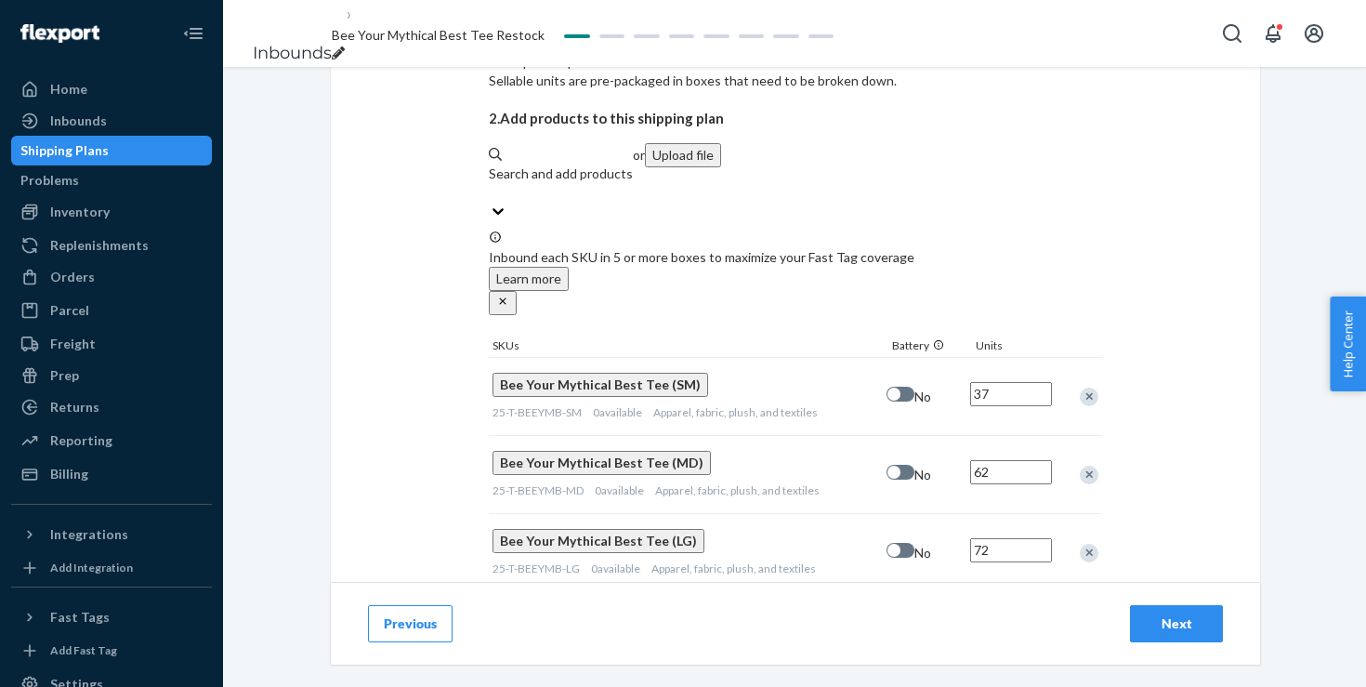
type input "60"
type input "44"
type input "25"
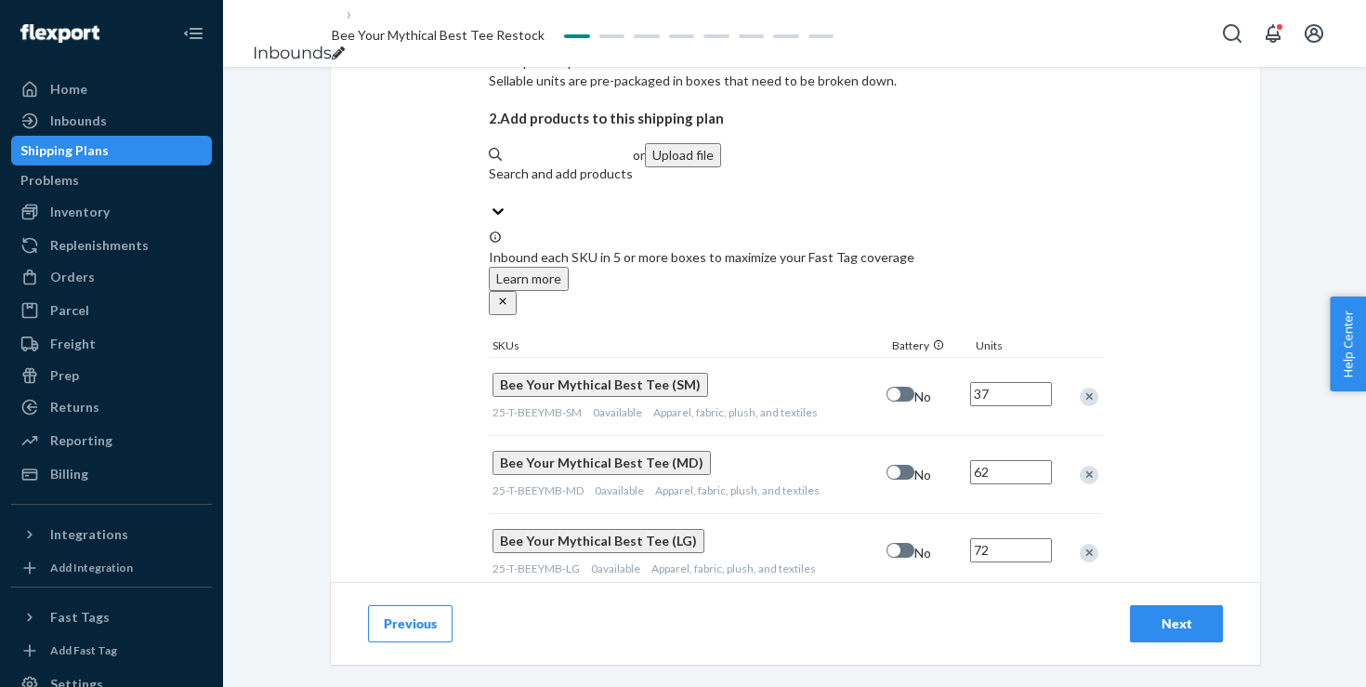
click at [1229, 490] on div "Select and Add Products Ensure your products meet our dimension requirements an…" at bounding box center [795, 207] width 929 height 1311
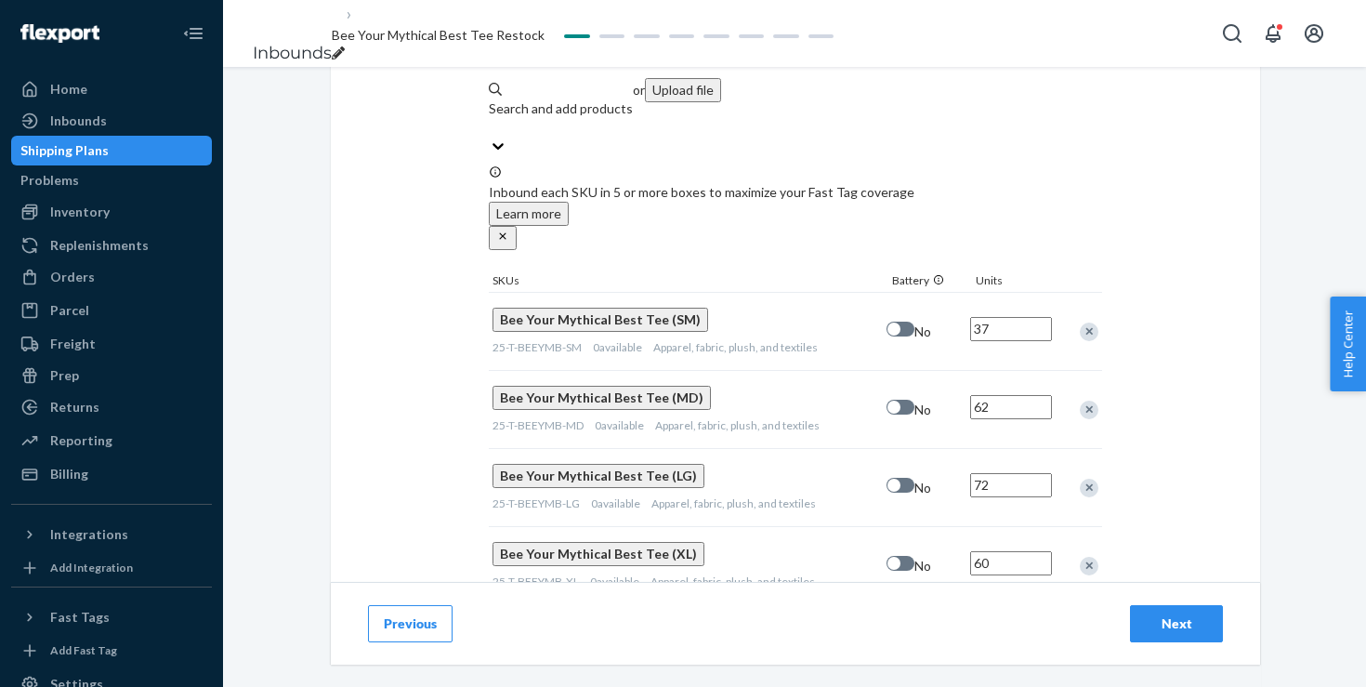
click at [1148, 634] on button "Next" at bounding box center [1176, 623] width 93 height 37
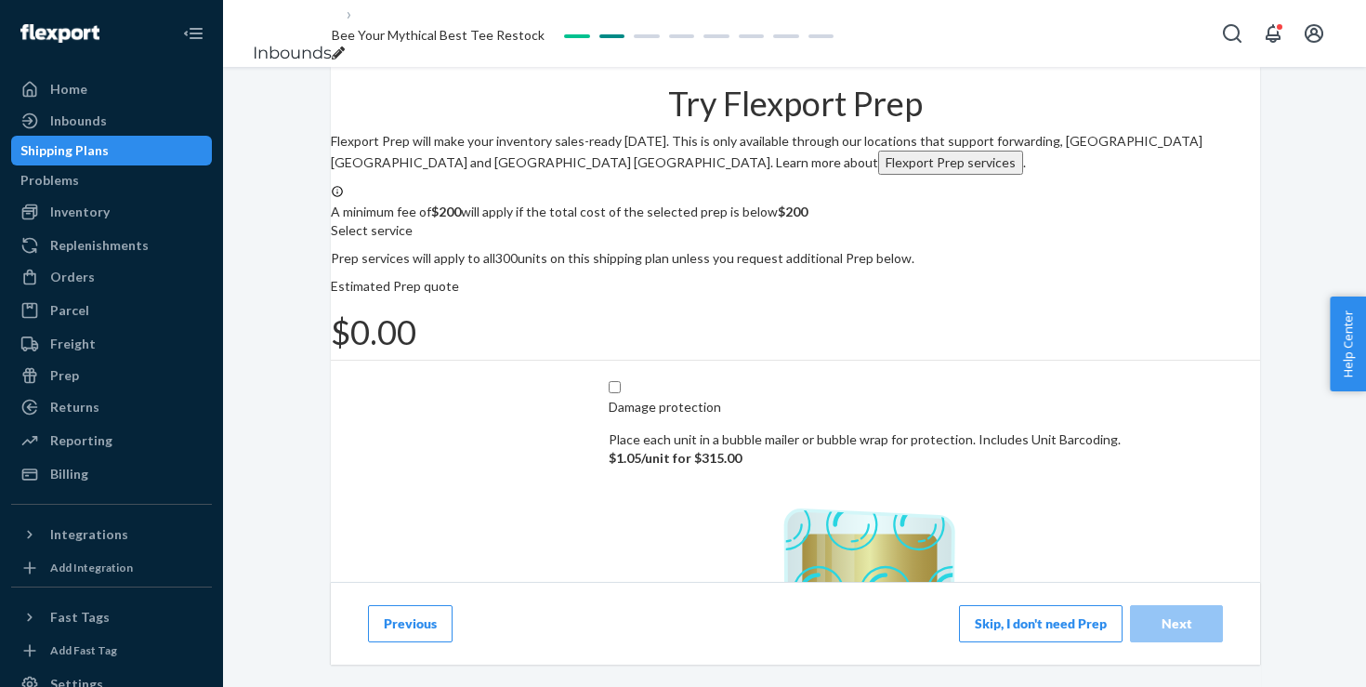
scroll to position [321, 0]
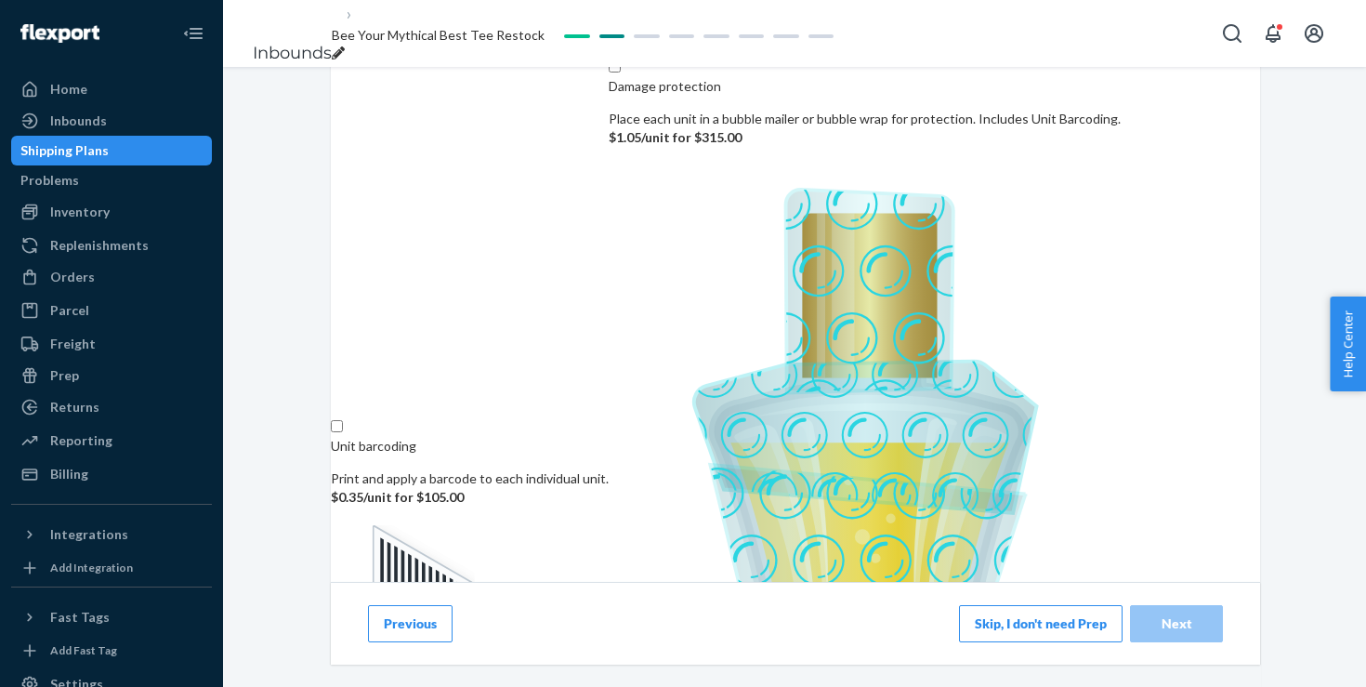
click at [999, 605] on button "Skip, I don't need Prep" at bounding box center [1041, 623] width 164 height 37
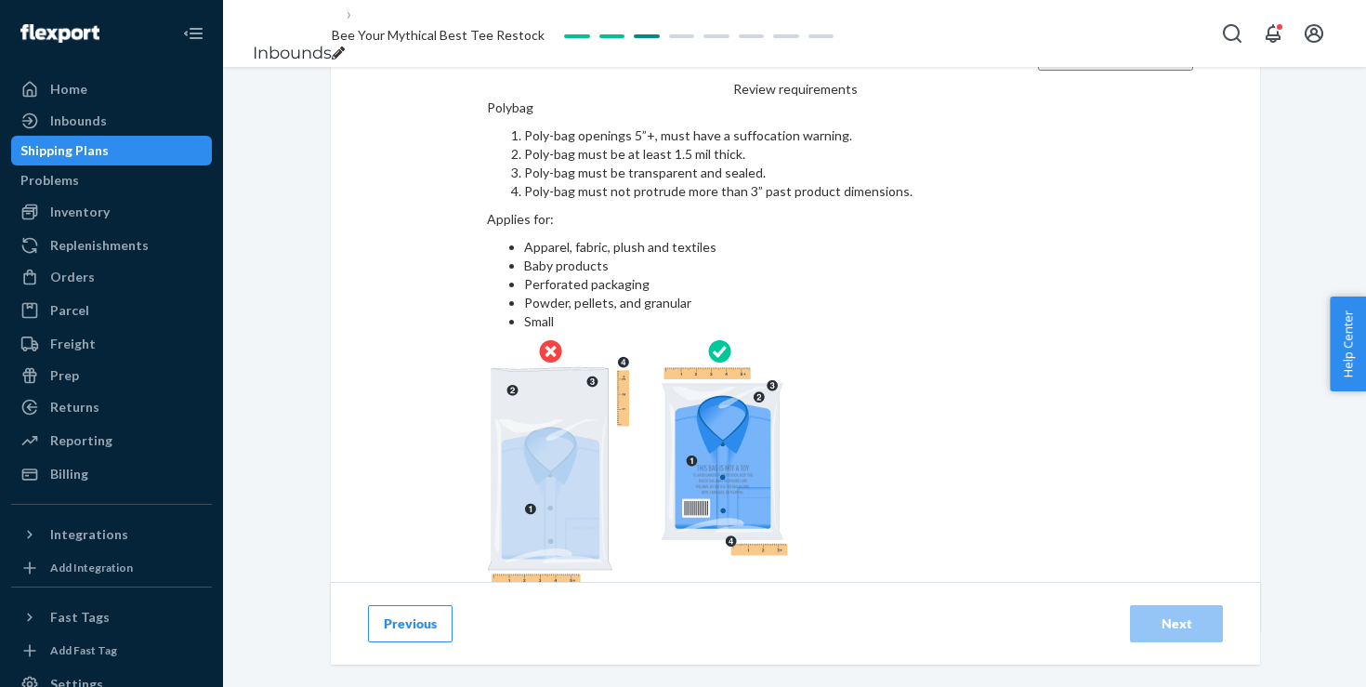
scroll to position [118, 0]
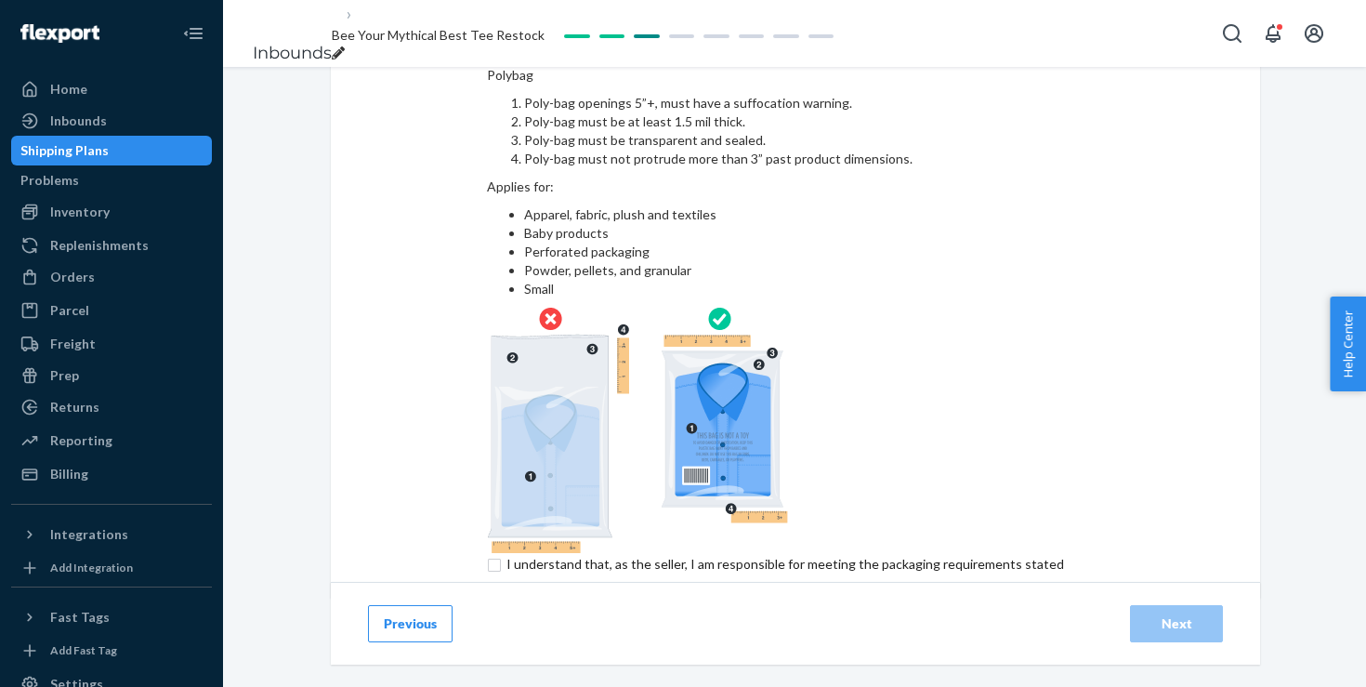
click at [825, 553] on input "checkbox" at bounding box center [796, 575] width 618 height 45
checkbox input "true"
click at [1176, 614] on div "Next" at bounding box center [1176, 623] width 61 height 19
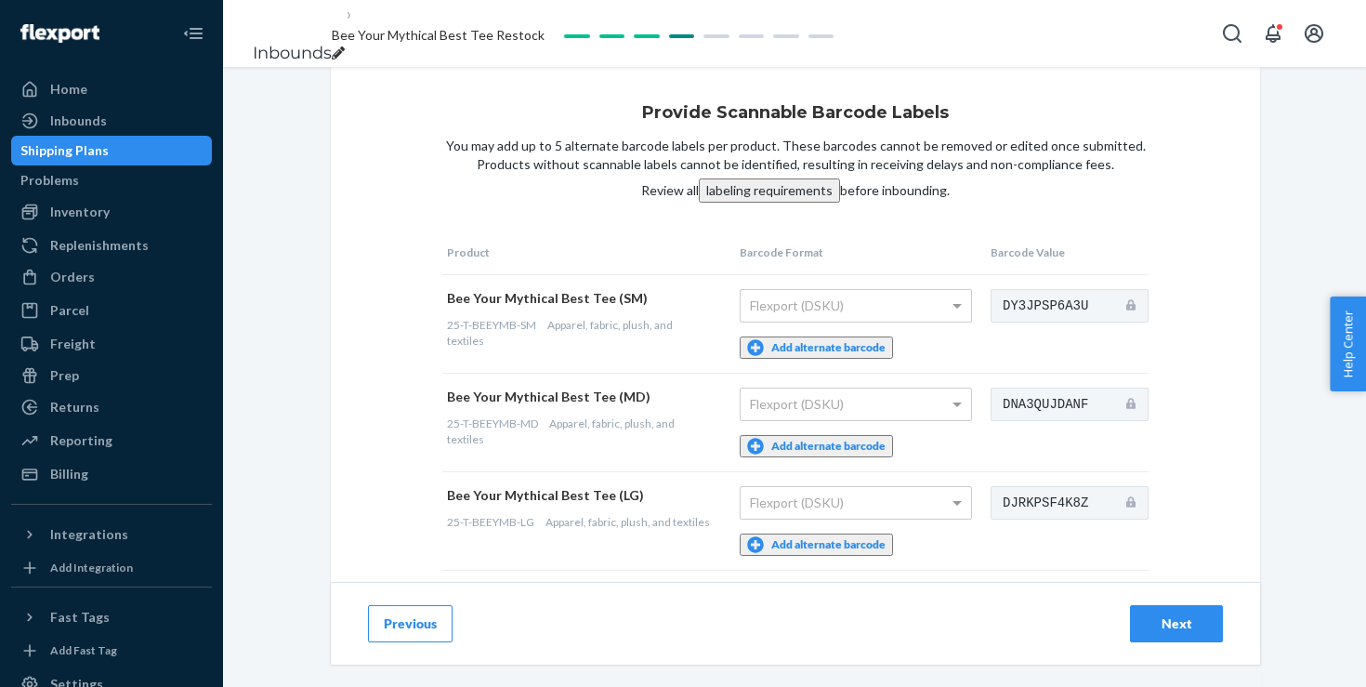
click at [1160, 611] on button "Next" at bounding box center [1176, 623] width 93 height 37
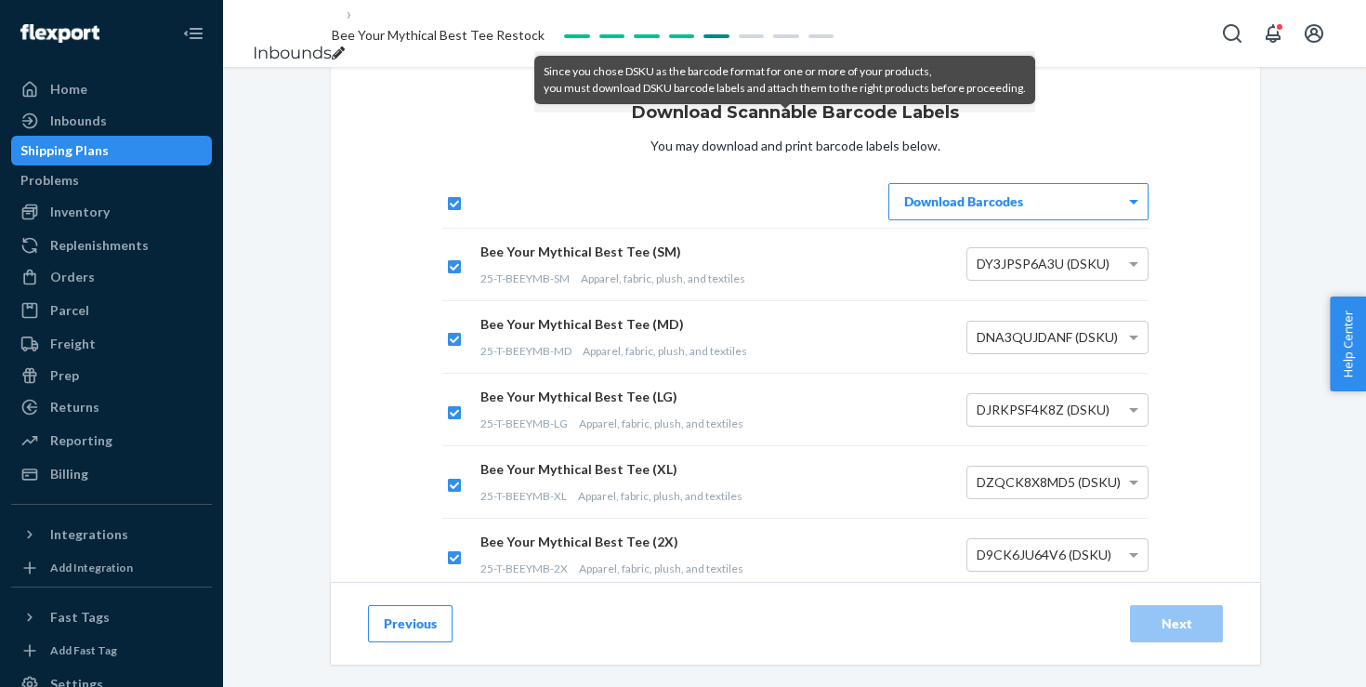
click at [1027, 250] on div "Download Barcodes Bee Your Mythical Best Tee (SM) 25-T-BEEYMB-SM Apparel, fabri…" at bounding box center [795, 423] width 706 height 480
click at [1031, 219] on div "Download Barcodes" at bounding box center [1018, 201] width 258 height 35
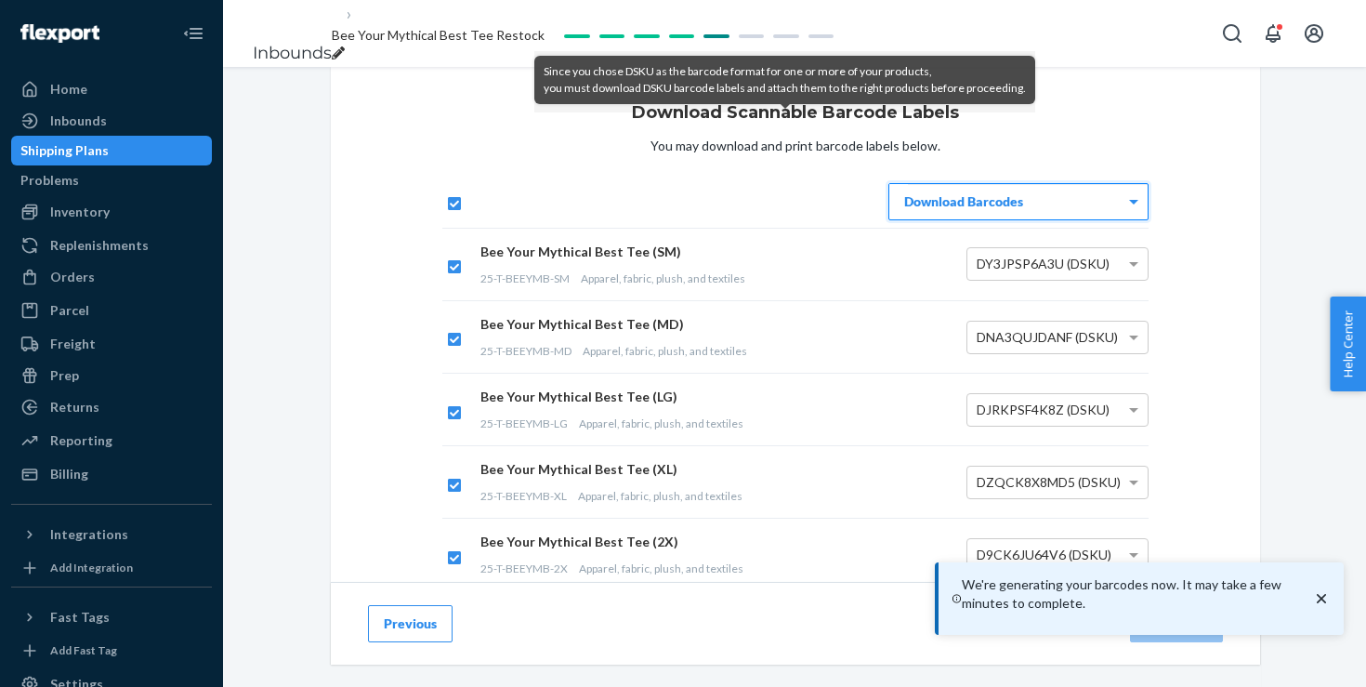
scroll to position [204, 0]
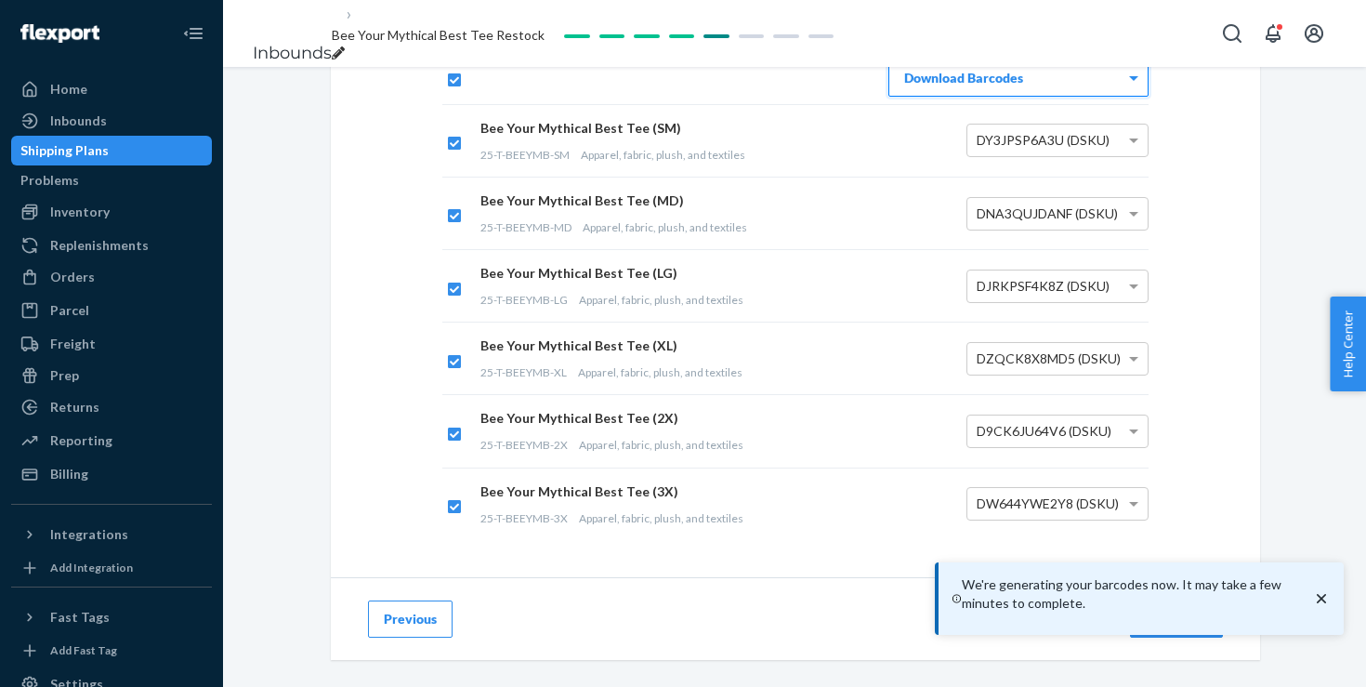
click at [847, 577] on div "Previous Next" at bounding box center [795, 618] width 929 height 83
click at [1325, 600] on icon "close toast" at bounding box center [1321, 598] width 19 height 19
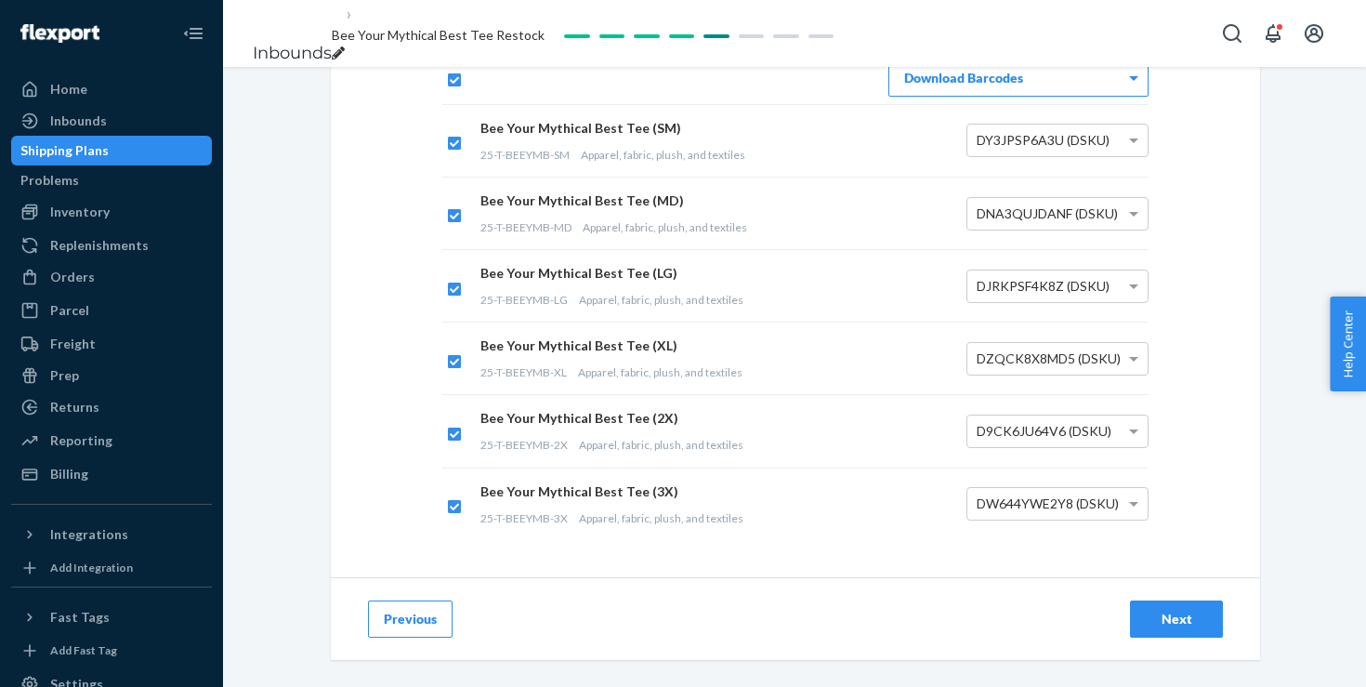
click at [1184, 610] on div "Next" at bounding box center [1176, 619] width 61 height 19
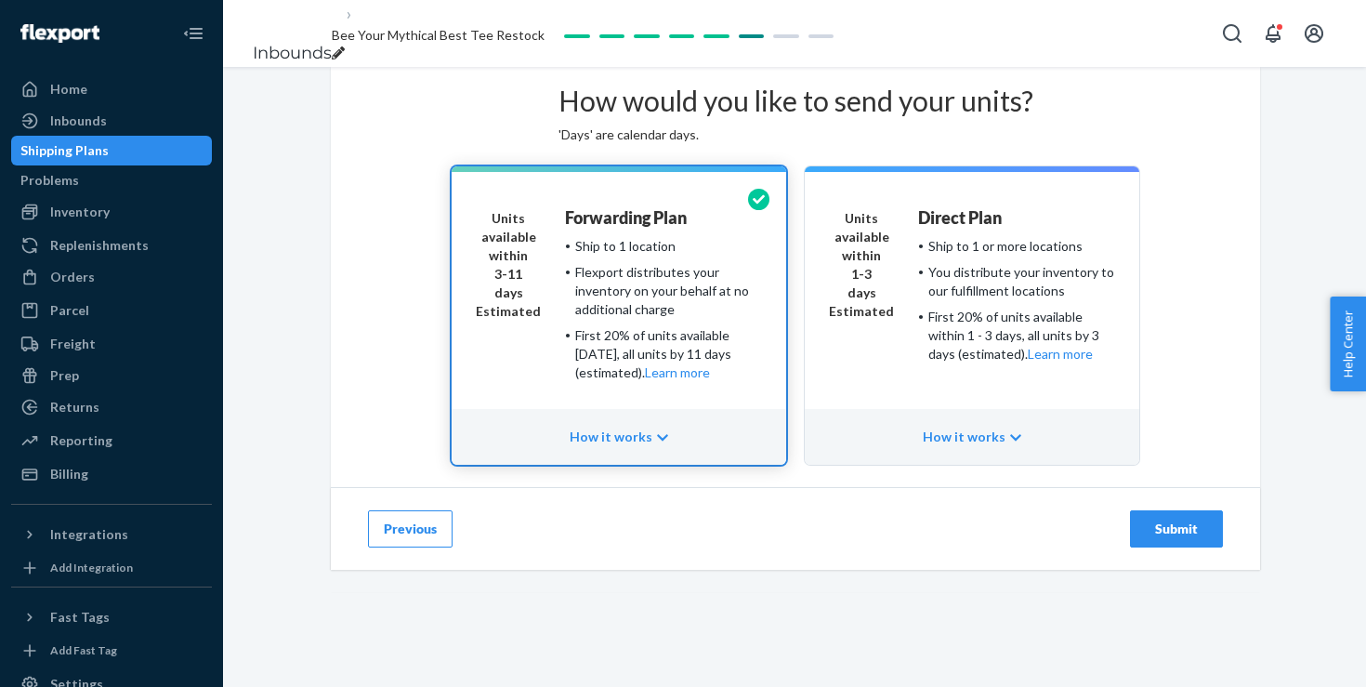
scroll to position [107, 0]
click at [1182, 547] on button "Submit" at bounding box center [1176, 528] width 93 height 37
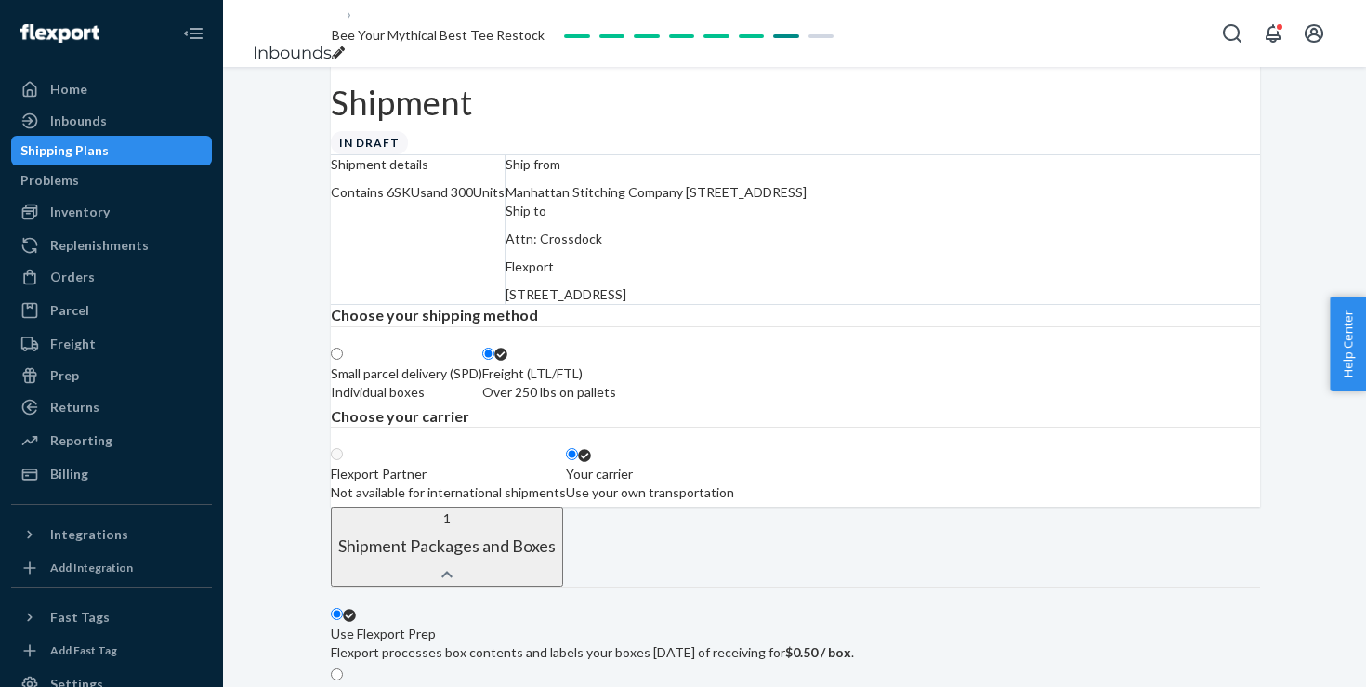
scroll to position [141, 0]
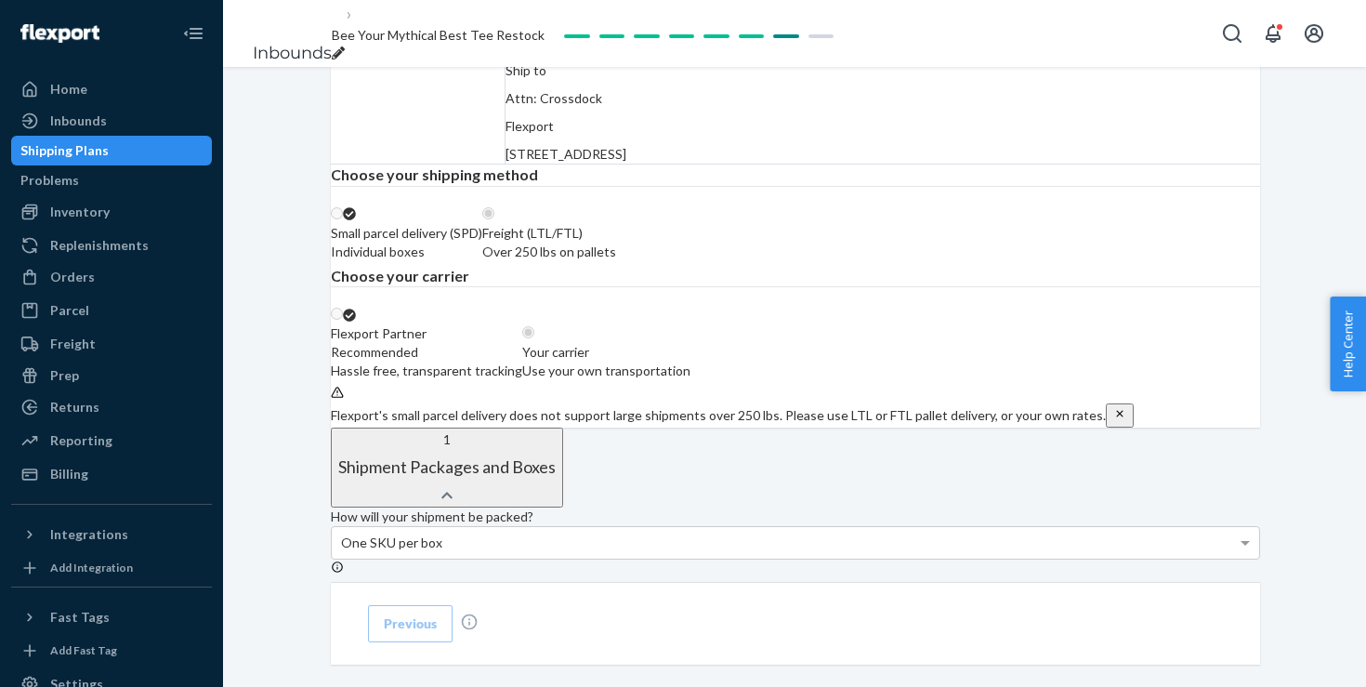
click at [1188, 385] on fieldset "Flexport Partner Recommended Hassle free, transparent tracking Your carrier Use…" at bounding box center [795, 335] width 929 height 99
click at [690, 380] on label "Your carrier Use your own transportation" at bounding box center [606, 352] width 168 height 56
click at [534, 338] on input "Your carrier Use your own transportation" at bounding box center [528, 332] width 12 height 12
radio input "true"
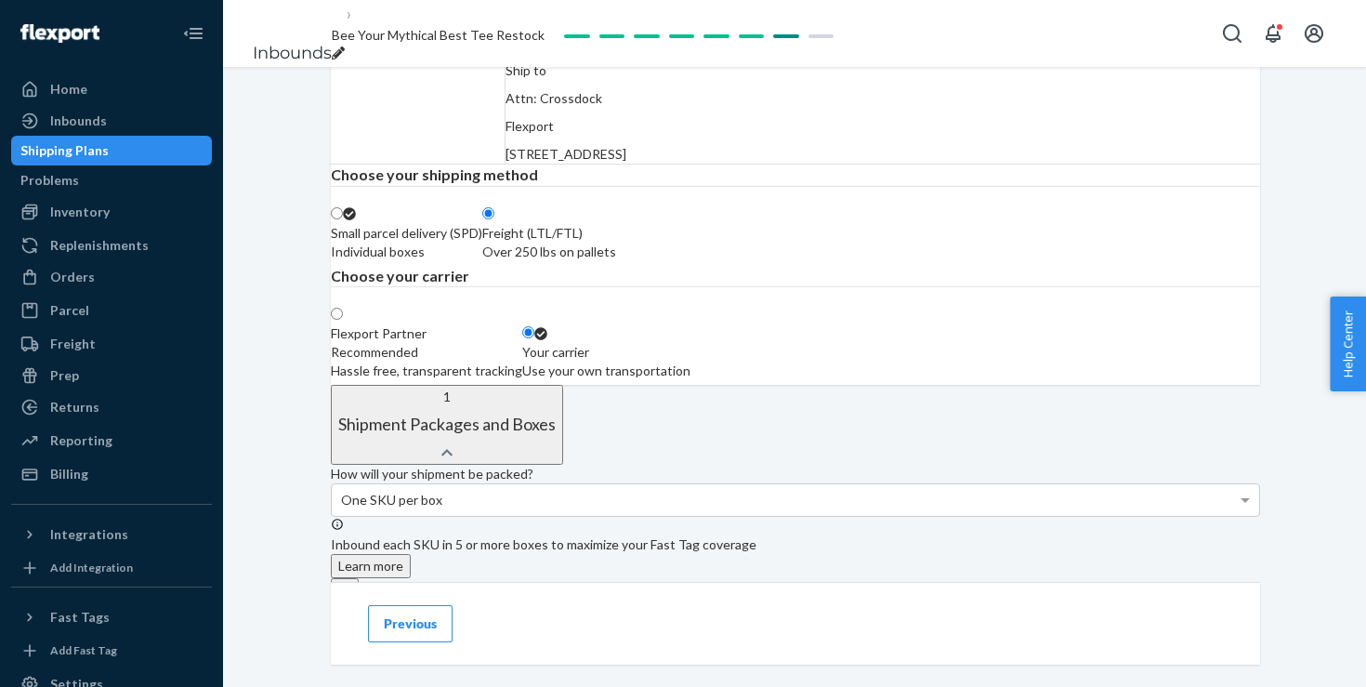
click at [1152, 386] on div "Choose your shipping method Small parcel delivery (SPD) Individual boxes Freigh…" at bounding box center [795, 274] width 929 height 221
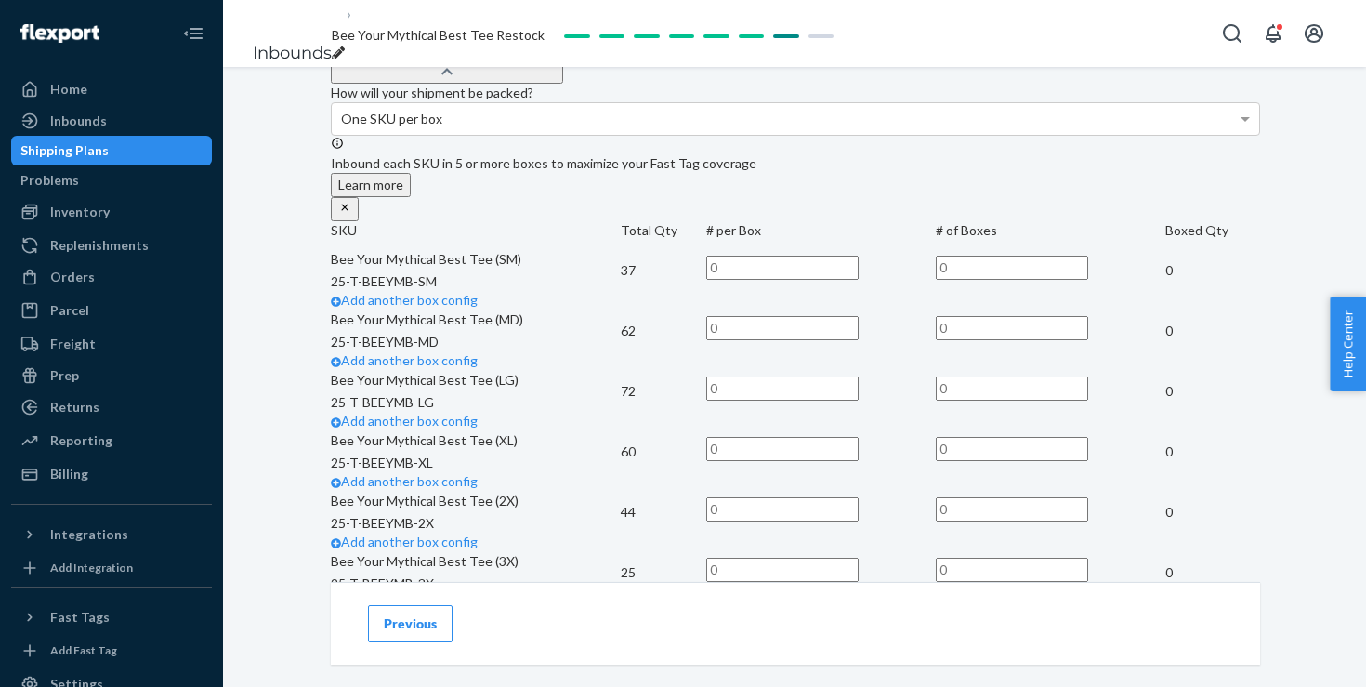
scroll to position [647, 0]
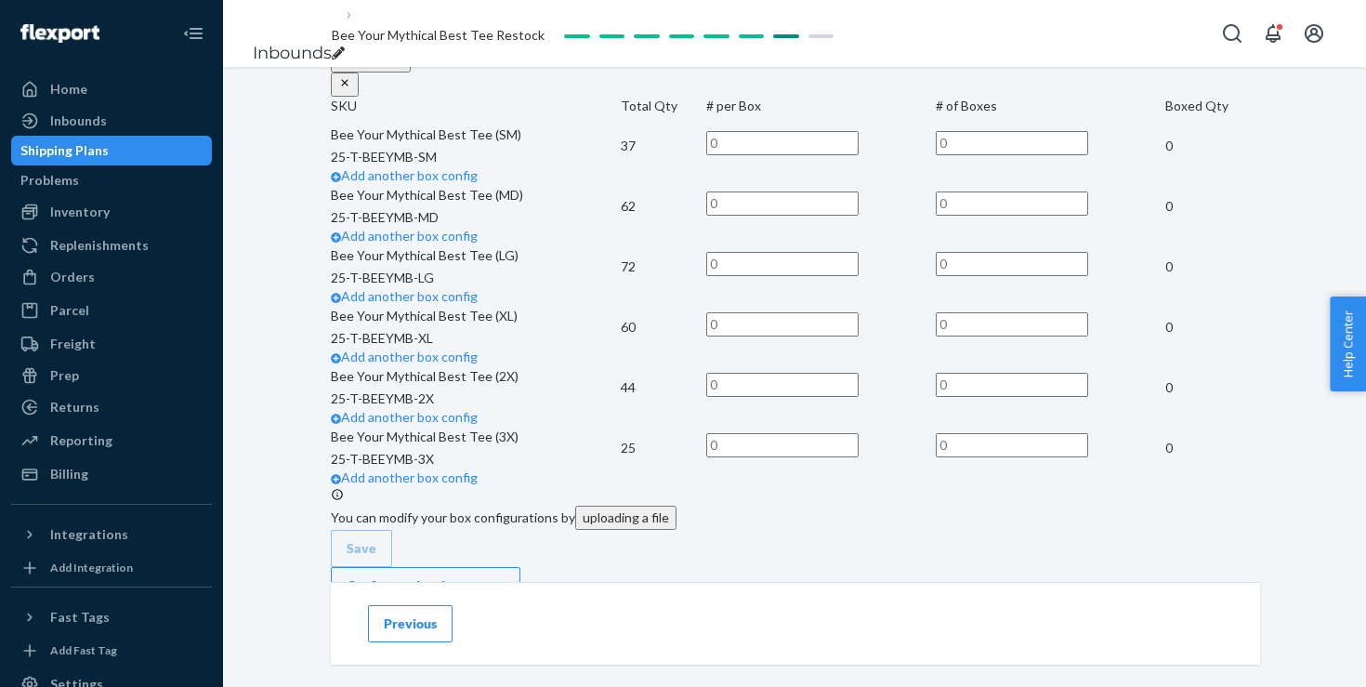
click at [859, 155] on input "text" at bounding box center [782, 143] width 152 height 24
type input "37"
type input "1"
click at [859, 216] on input "text" at bounding box center [782, 203] width 152 height 24
type input "62"
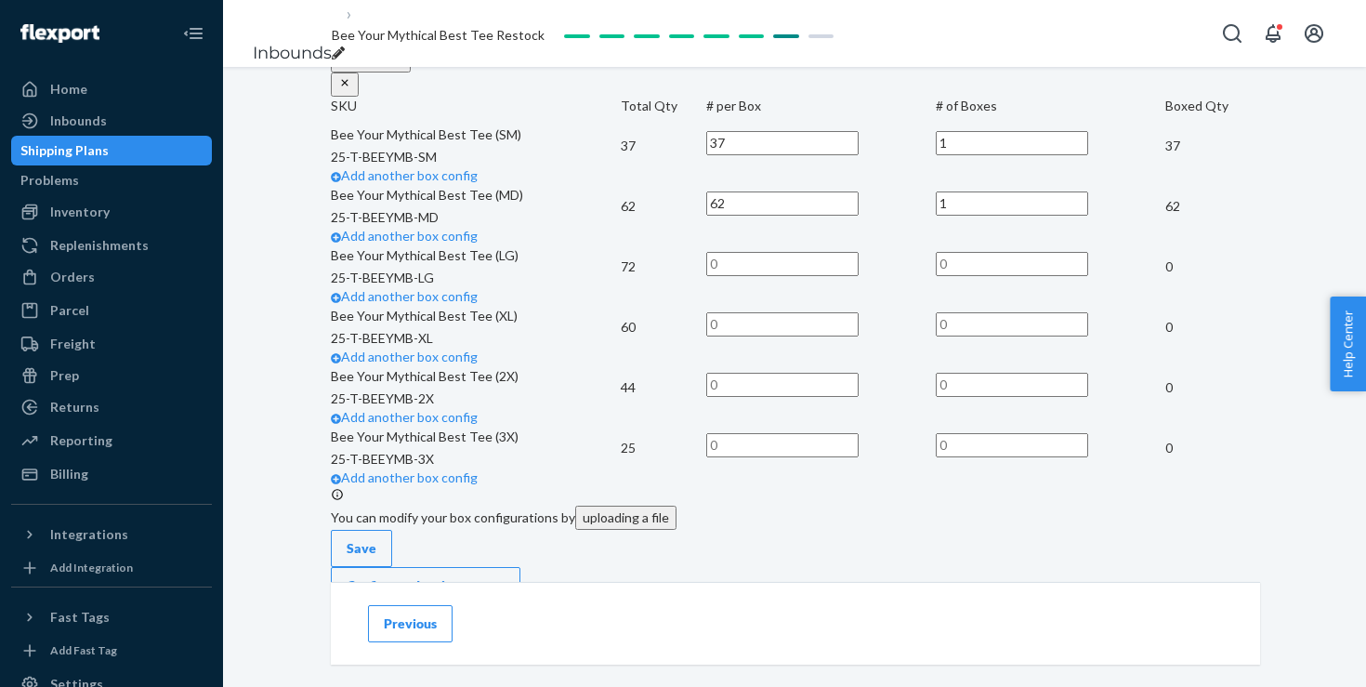
type input "1"
click at [1227, 448] on div "How will your shipment be packed? One SKU per box Inbound each SKU in 5 or more…" at bounding box center [795, 290] width 929 height 663
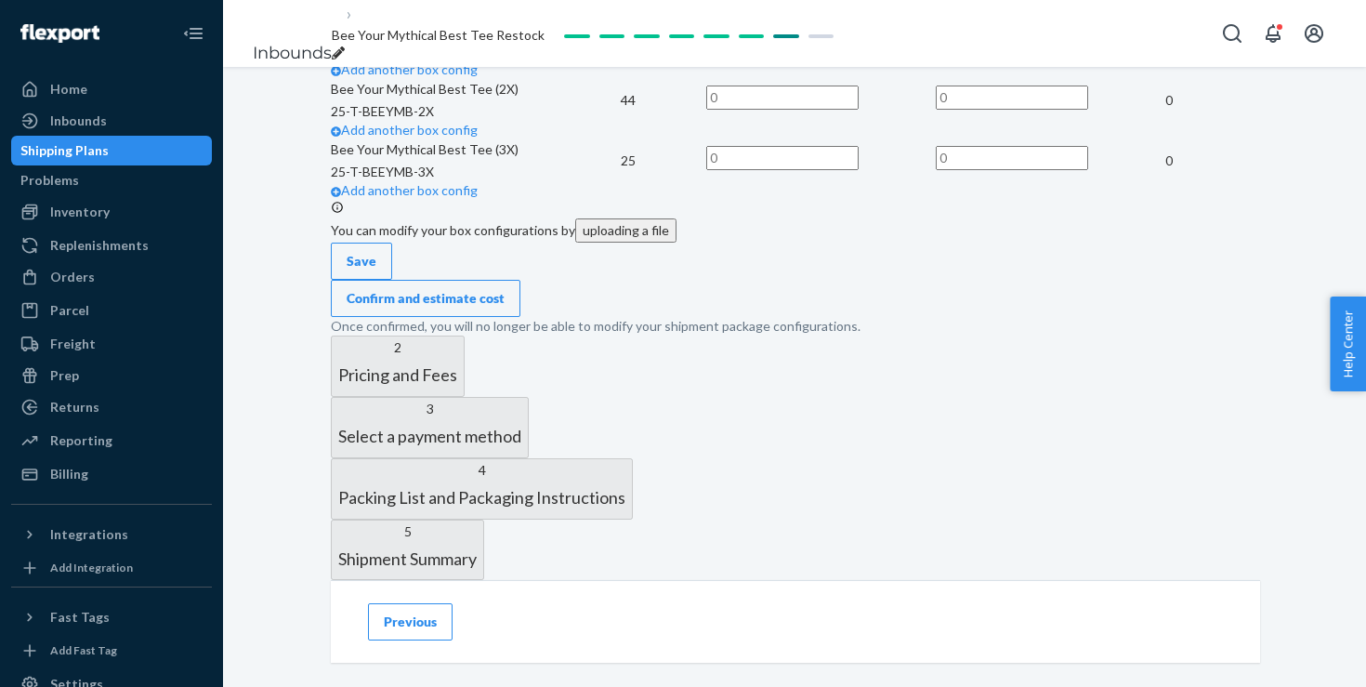
scroll to position [935, 0]
type input "72"
type input "1"
click at [859, 48] on input "text" at bounding box center [782, 36] width 152 height 24
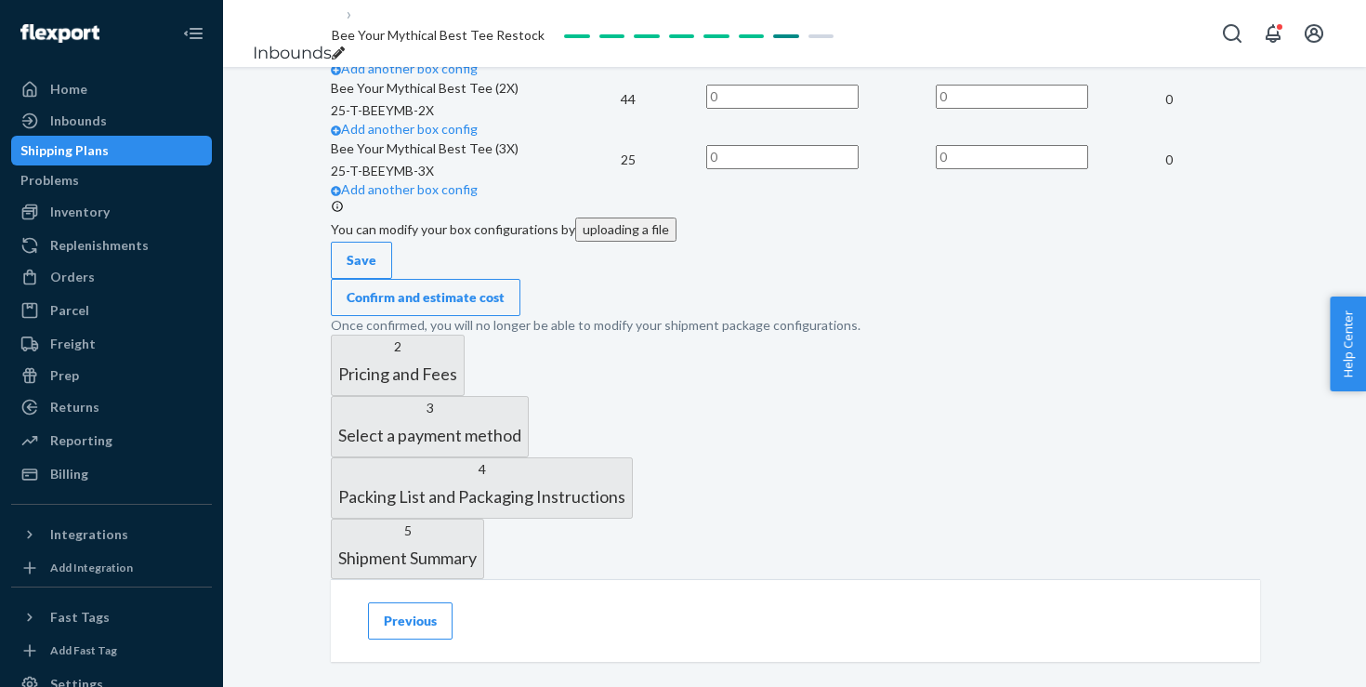
type input "60"
type input "1"
click at [1165, 59] on td "60" at bounding box center [1212, 39] width 95 height 42
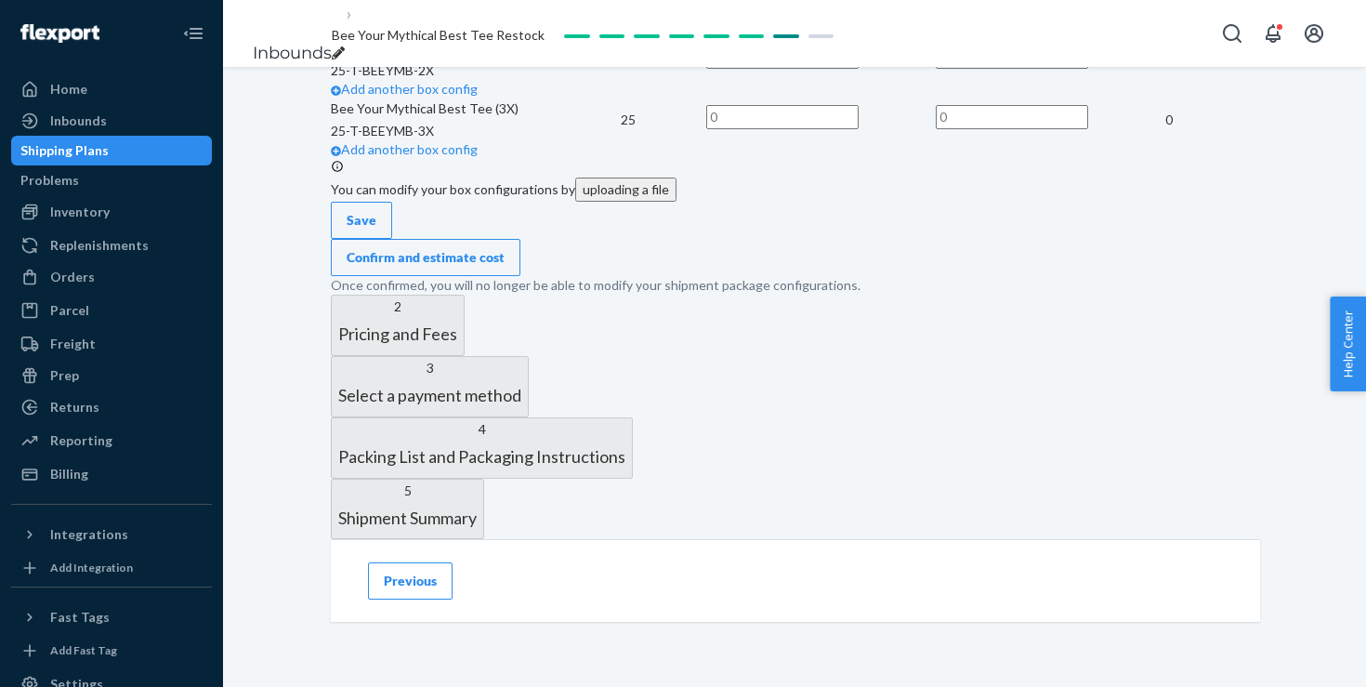
click at [859, 69] on input "text" at bounding box center [782, 57] width 152 height 24
type input "44"
type input "1"
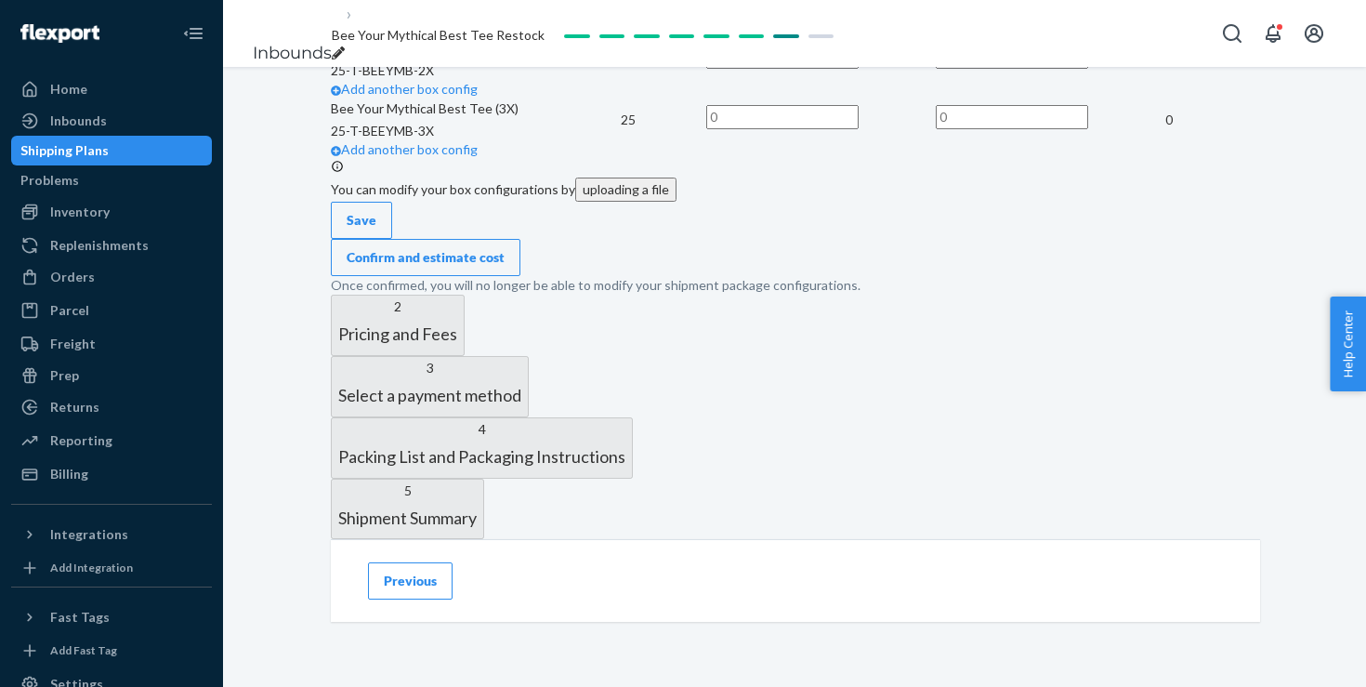
click at [859, 129] on input "text" at bounding box center [782, 117] width 152 height 24
type input "25"
type input "1"
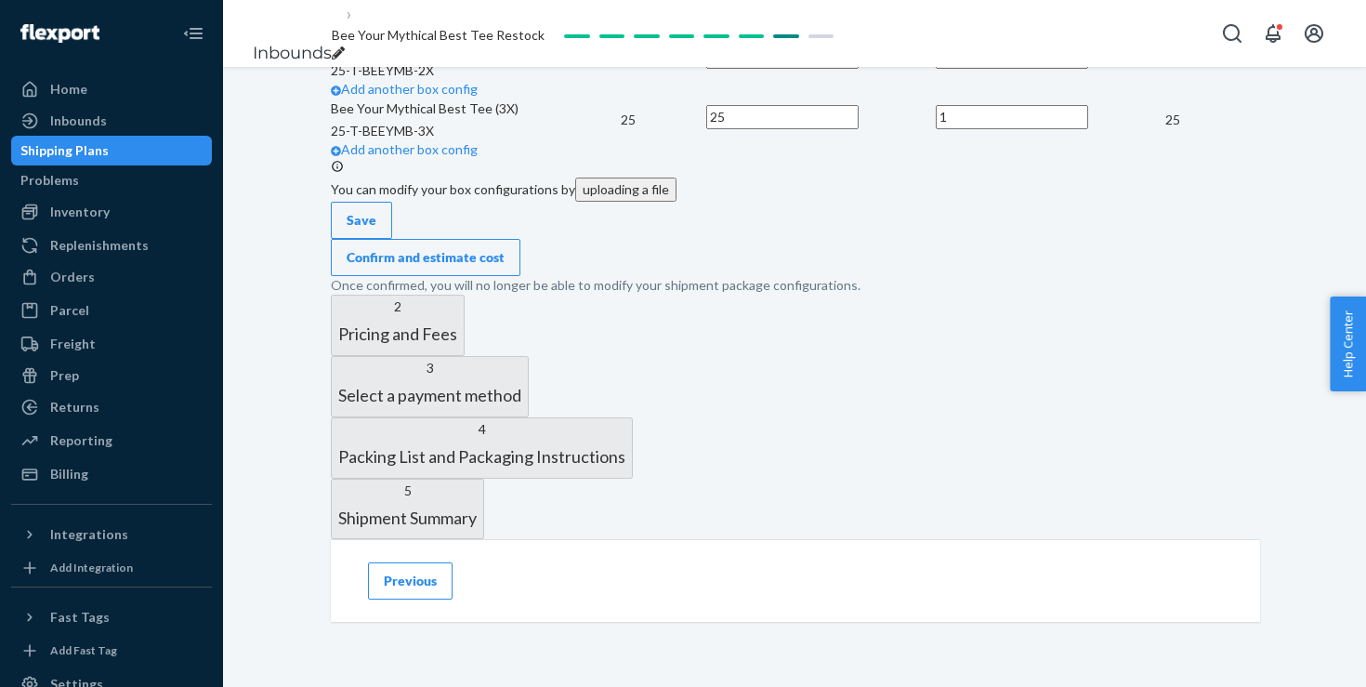
click at [520, 276] on button "Confirm and estimate cost" at bounding box center [426, 257] width 190 height 37
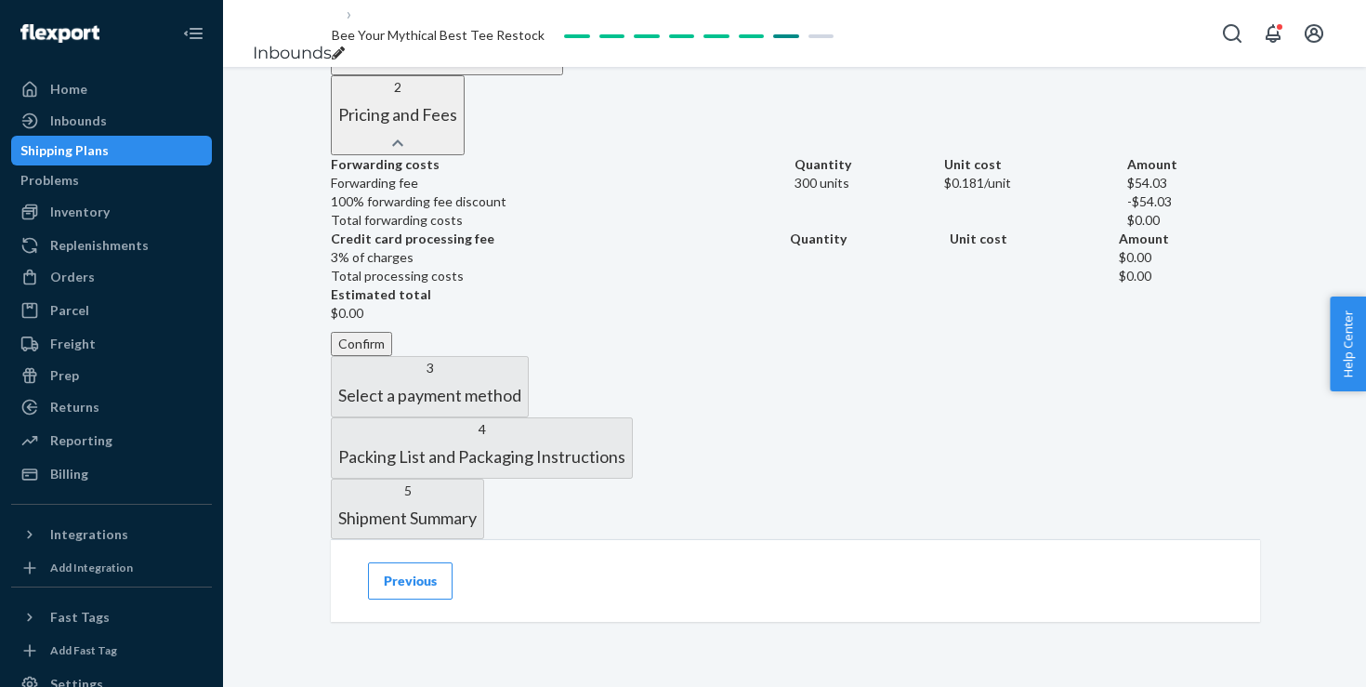
click at [392, 332] on button "Confirm" at bounding box center [361, 344] width 61 height 24
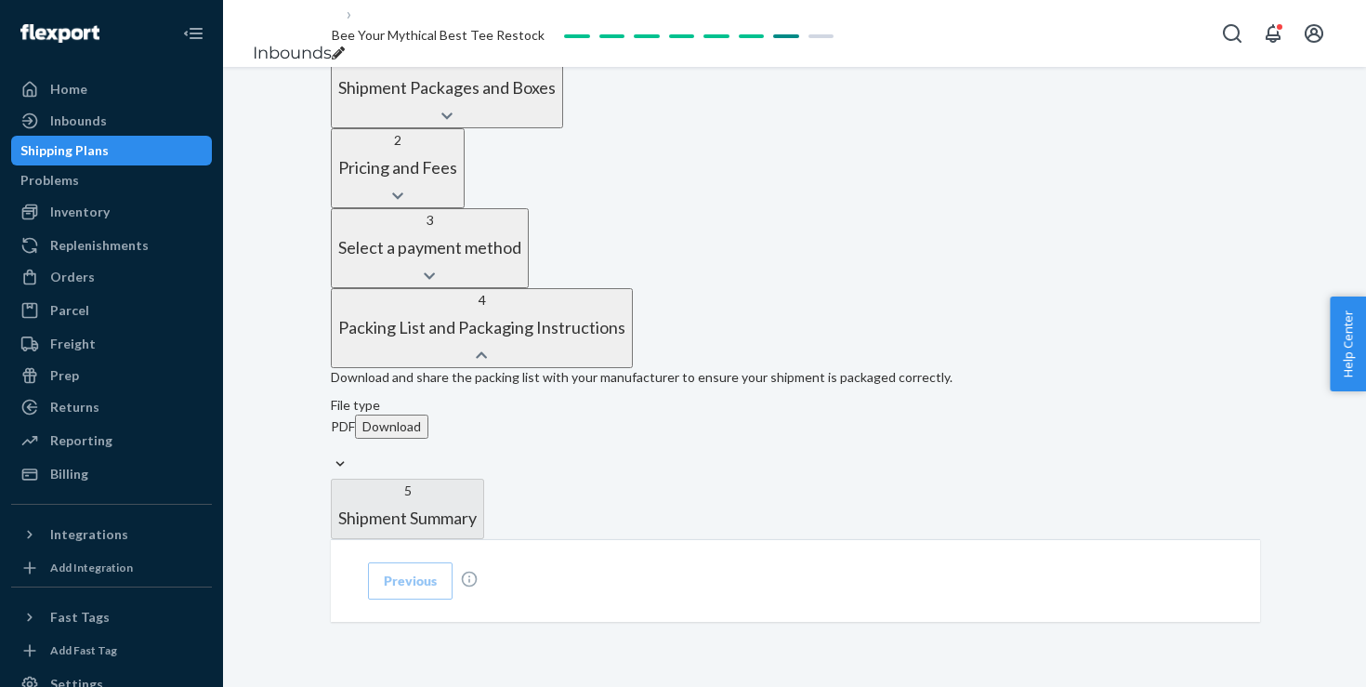
click at [428, 414] on button "Download" at bounding box center [391, 426] width 73 height 24
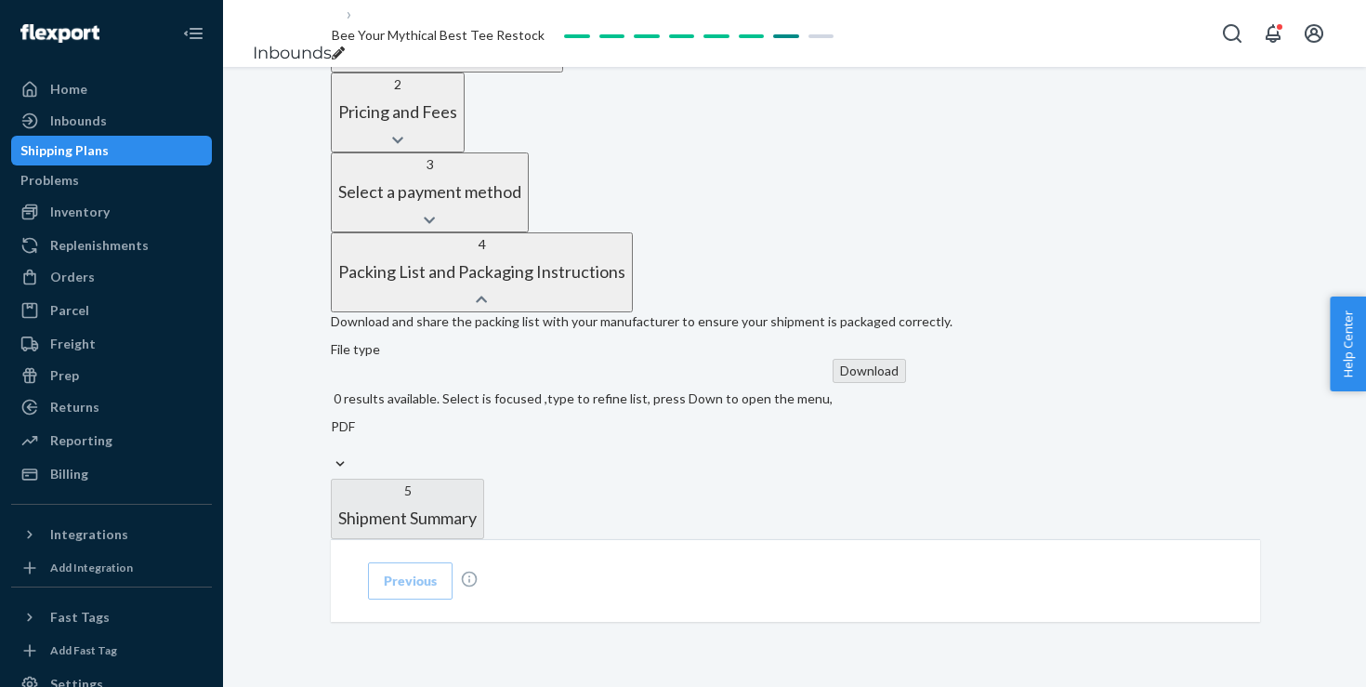
scroll to position [782, 0]
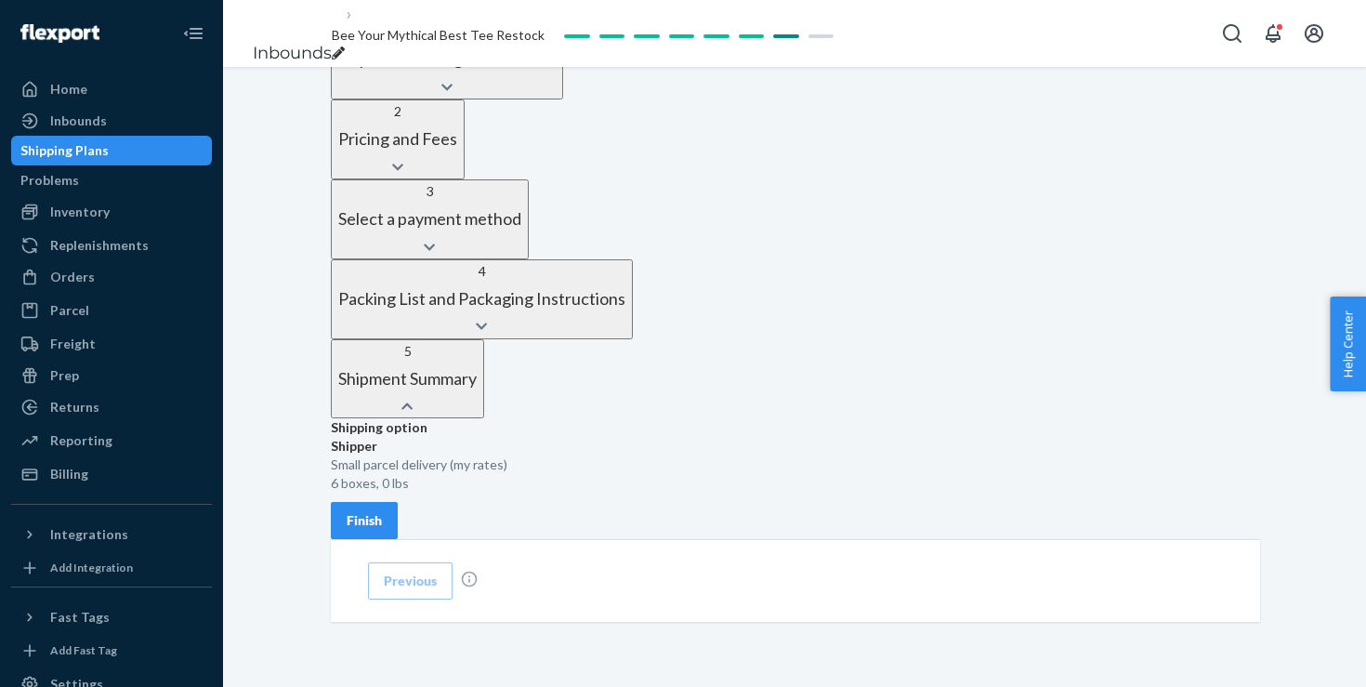
click at [630, 460] on div "Shipping option Shipper Small parcel delivery (my rates) 6 boxes, 0 lbs Finish" at bounding box center [795, 478] width 929 height 121
click at [382, 511] on div "Finish" at bounding box center [364, 520] width 35 height 19
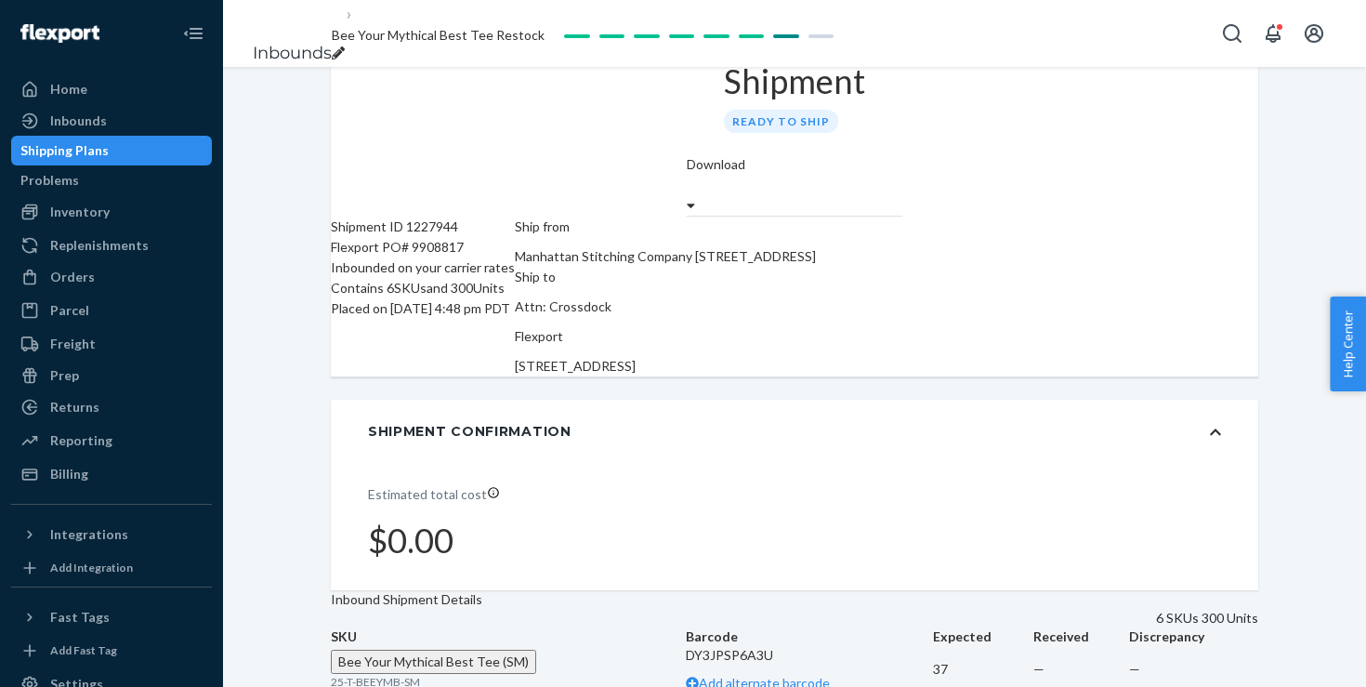
scroll to position [48, 0]
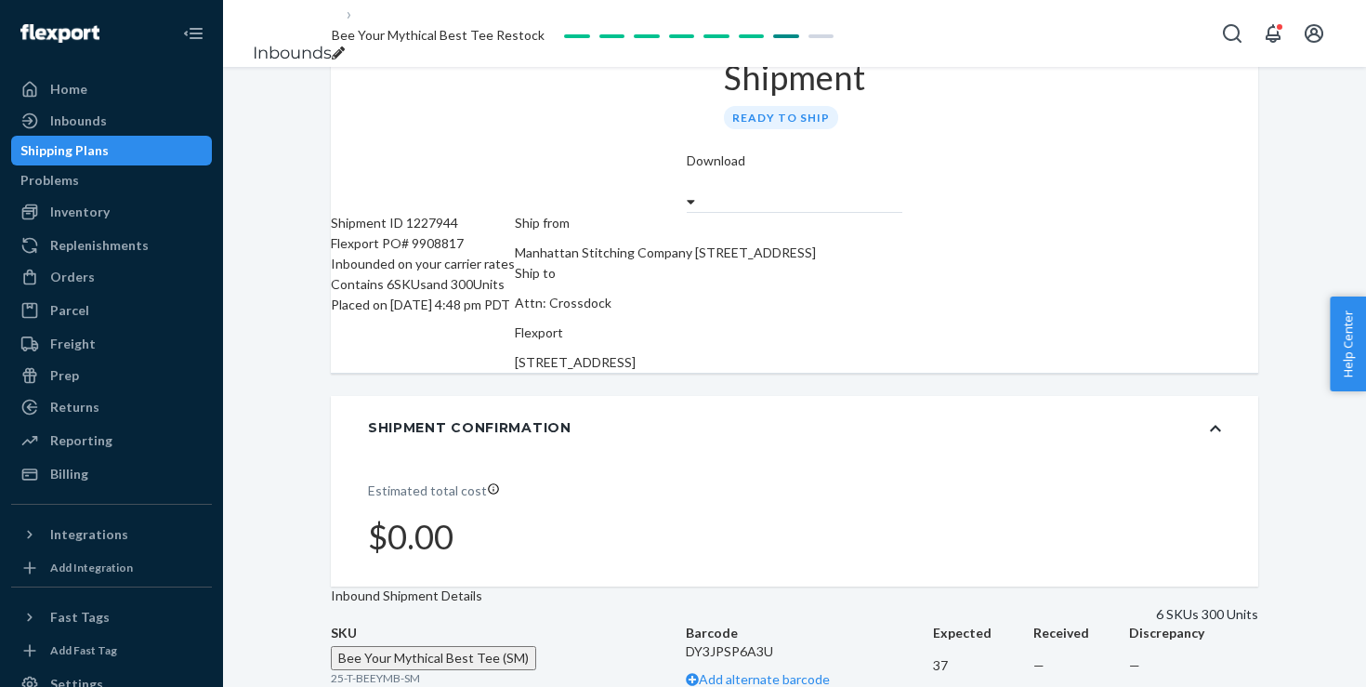
click at [745, 151] on label "Download" at bounding box center [716, 160] width 59 height 19
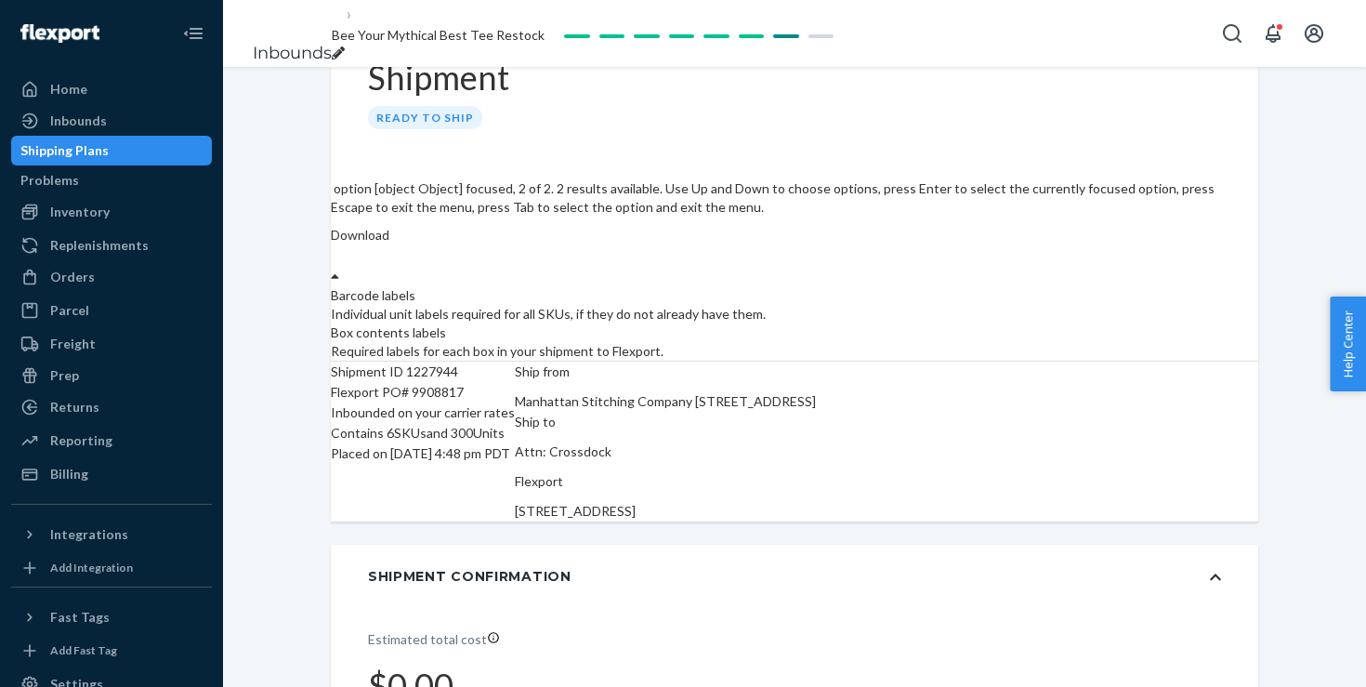
click at [1182, 342] on div "Required labels for each box in your shipment to Flexport." at bounding box center [794, 351] width 927 height 19
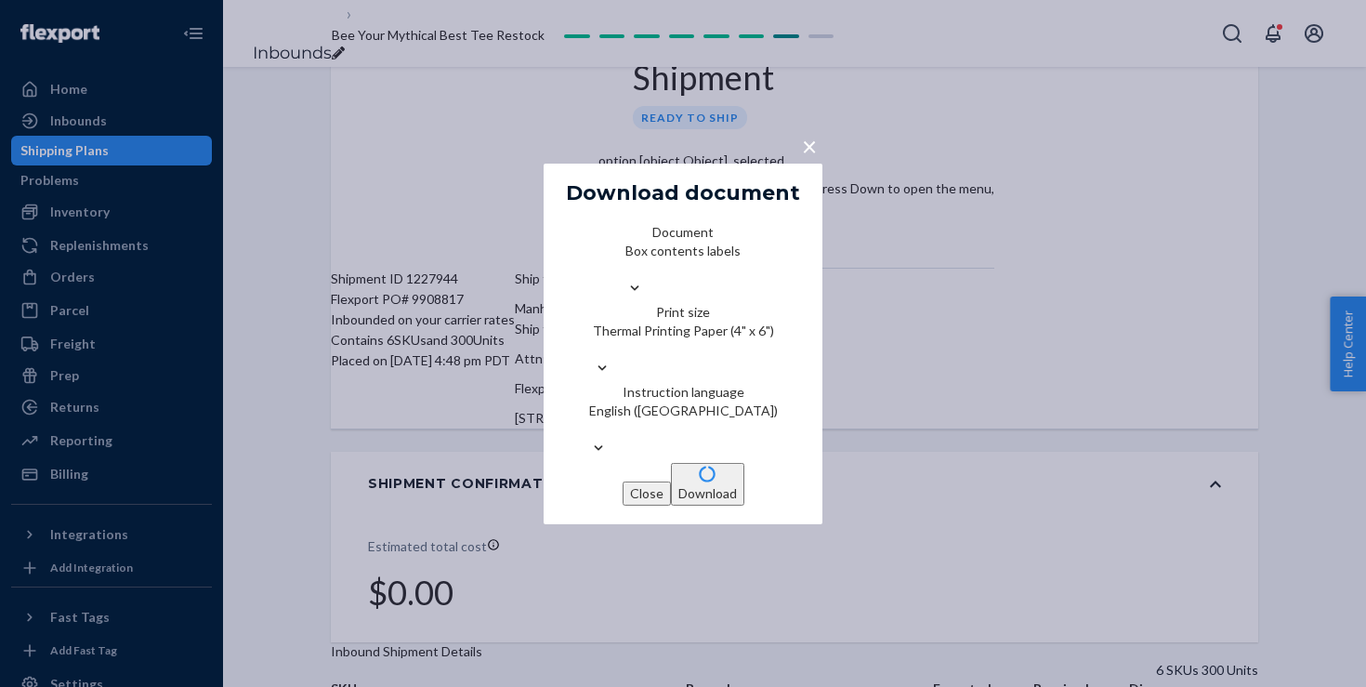
click at [744, 495] on button "Download" at bounding box center [707, 484] width 73 height 43
click at [810, 129] on span "×" at bounding box center [809, 145] width 15 height 32
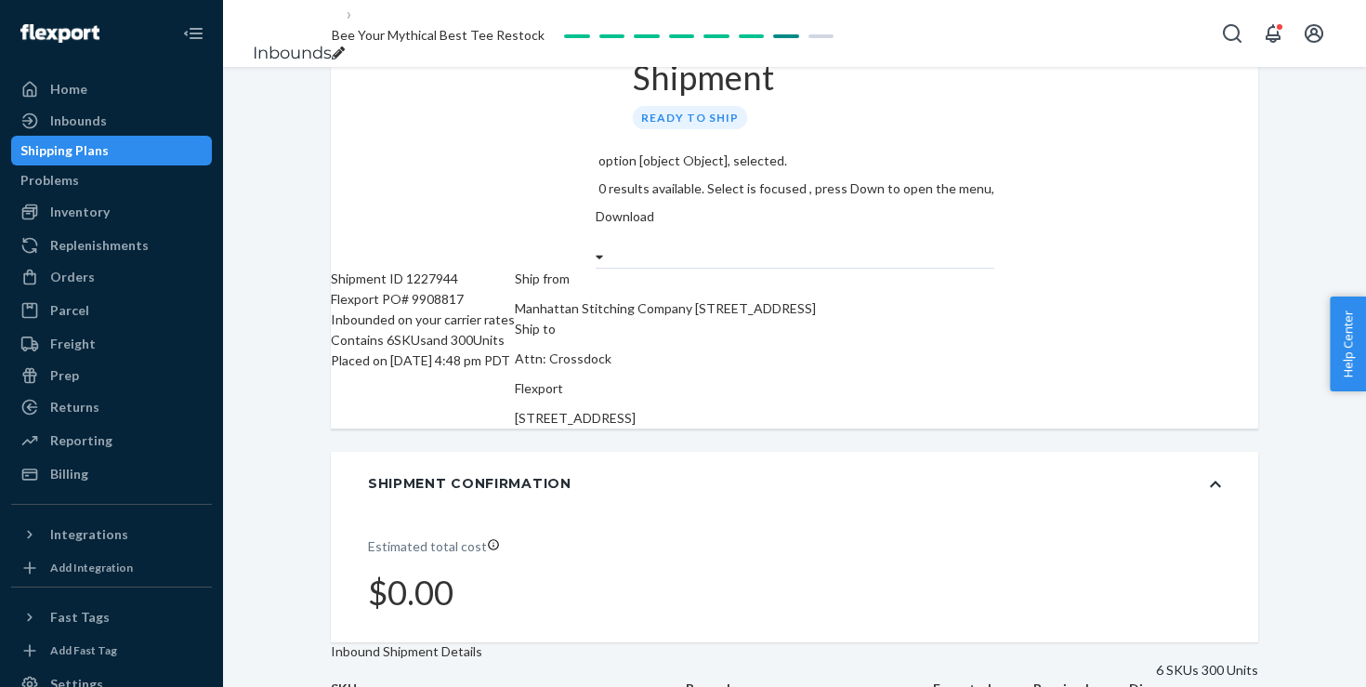
click at [923, 452] on div "Shipment Confirmation" at bounding box center [794, 483] width 927 height 63
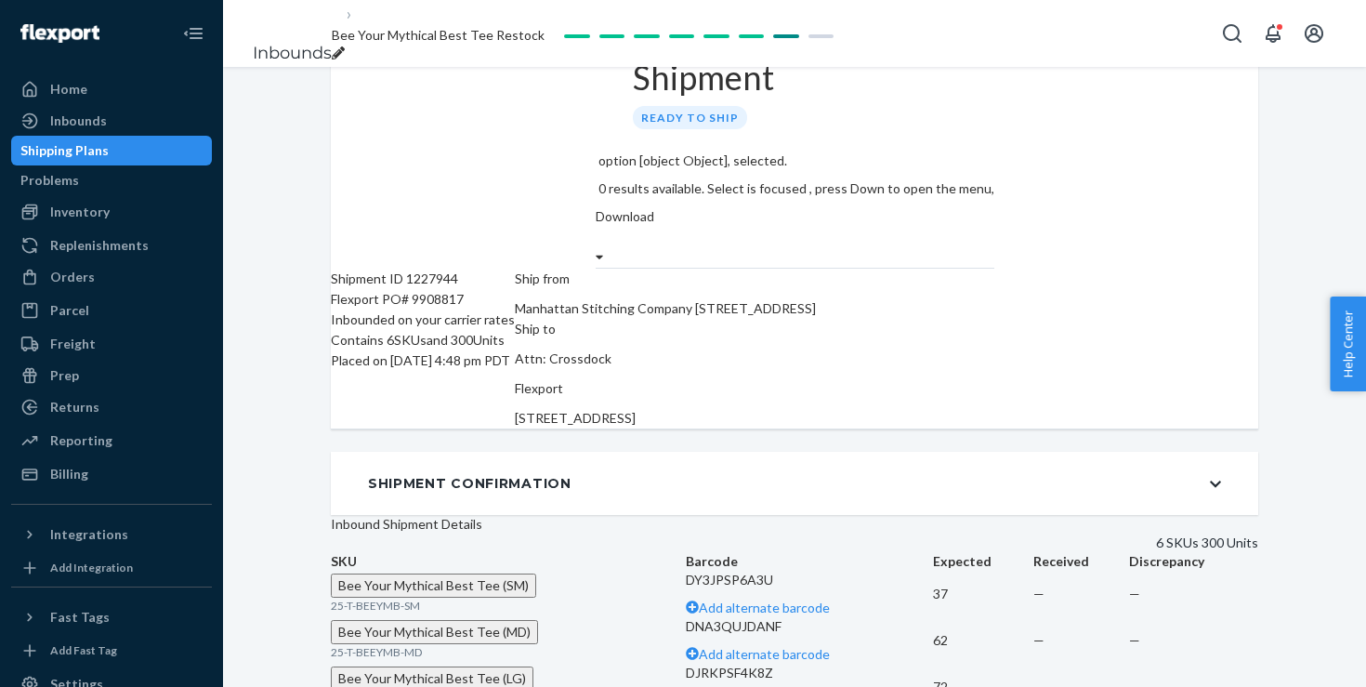
click at [941, 452] on div "Shipment Confirmation" at bounding box center [794, 483] width 927 height 63
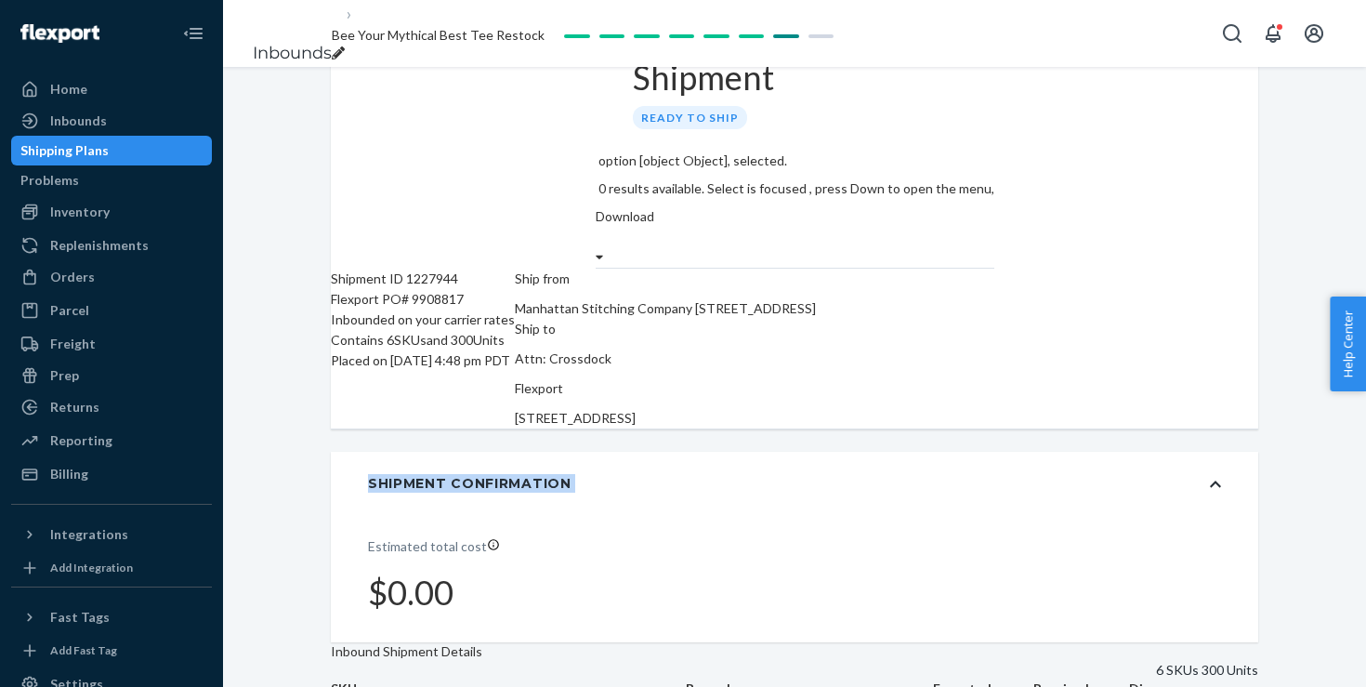
click at [414, 474] on div "Shipment Confirmation" at bounding box center [470, 483] width 204 height 19
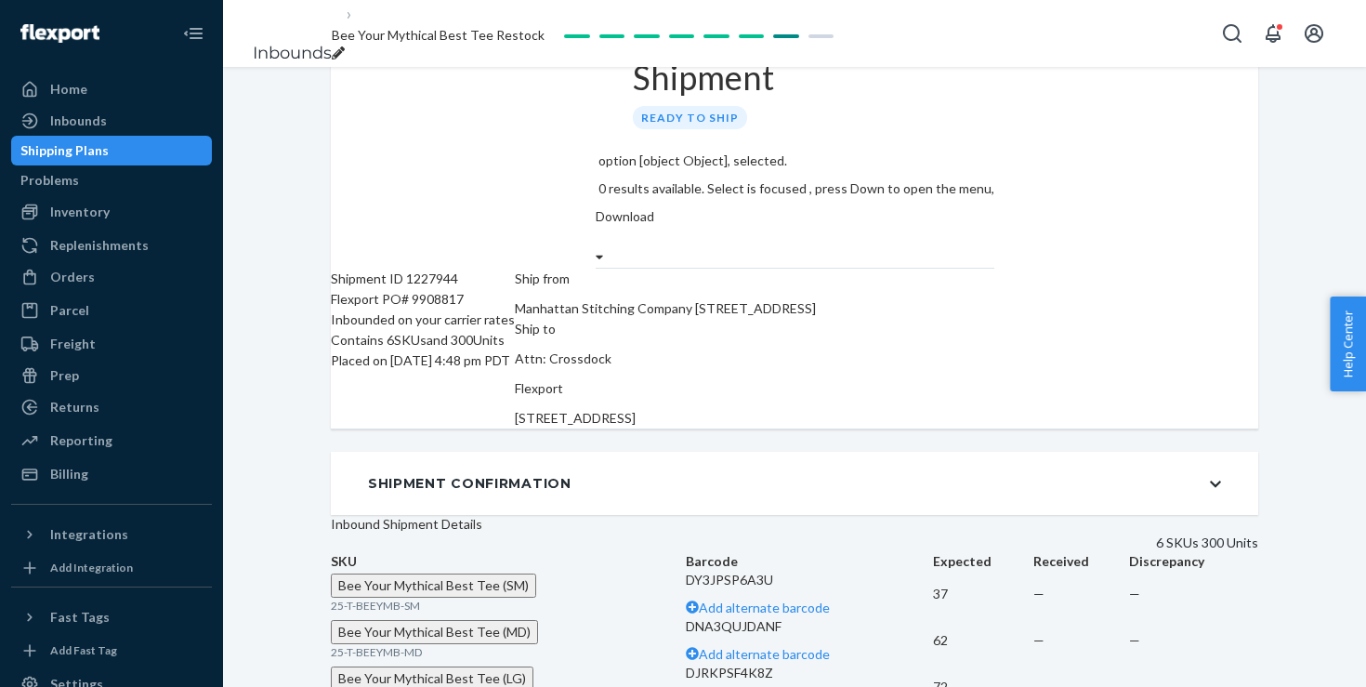
click at [414, 474] on div "Shipment Confirmation" at bounding box center [470, 483] width 204 height 19
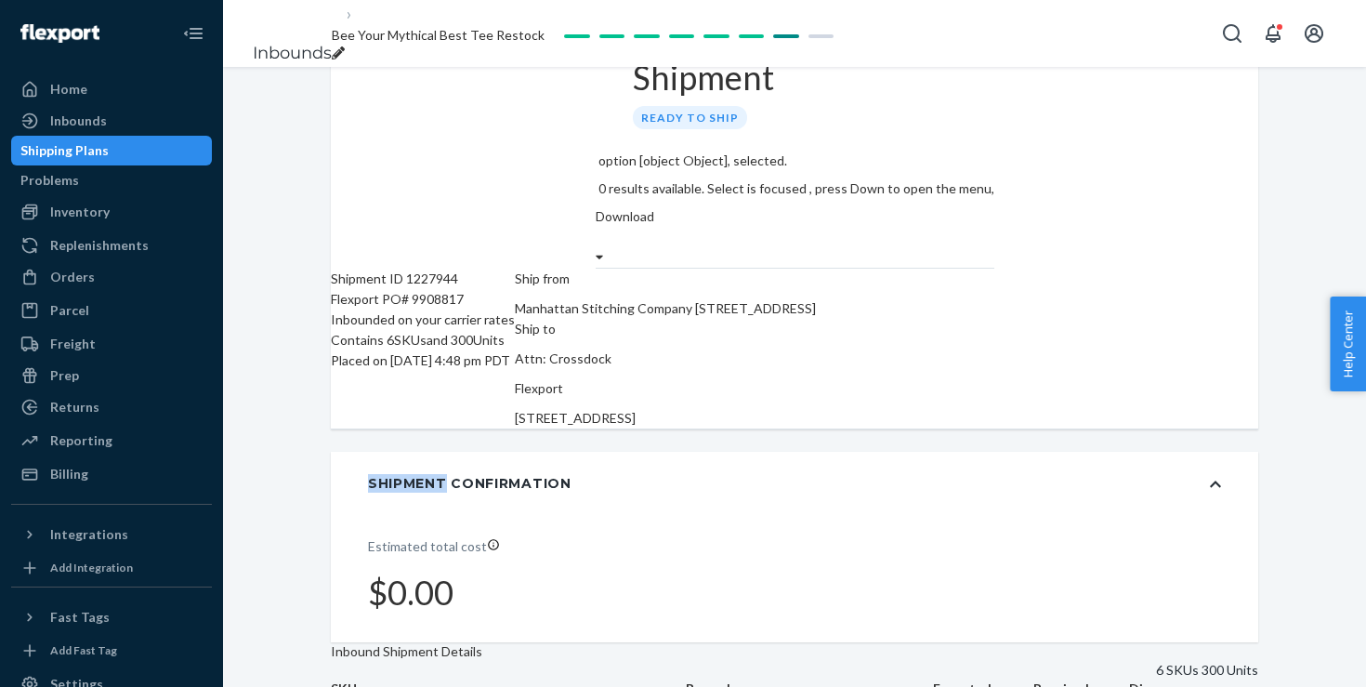
click at [347, 452] on div "Shipment Confirmation" at bounding box center [794, 483] width 927 height 63
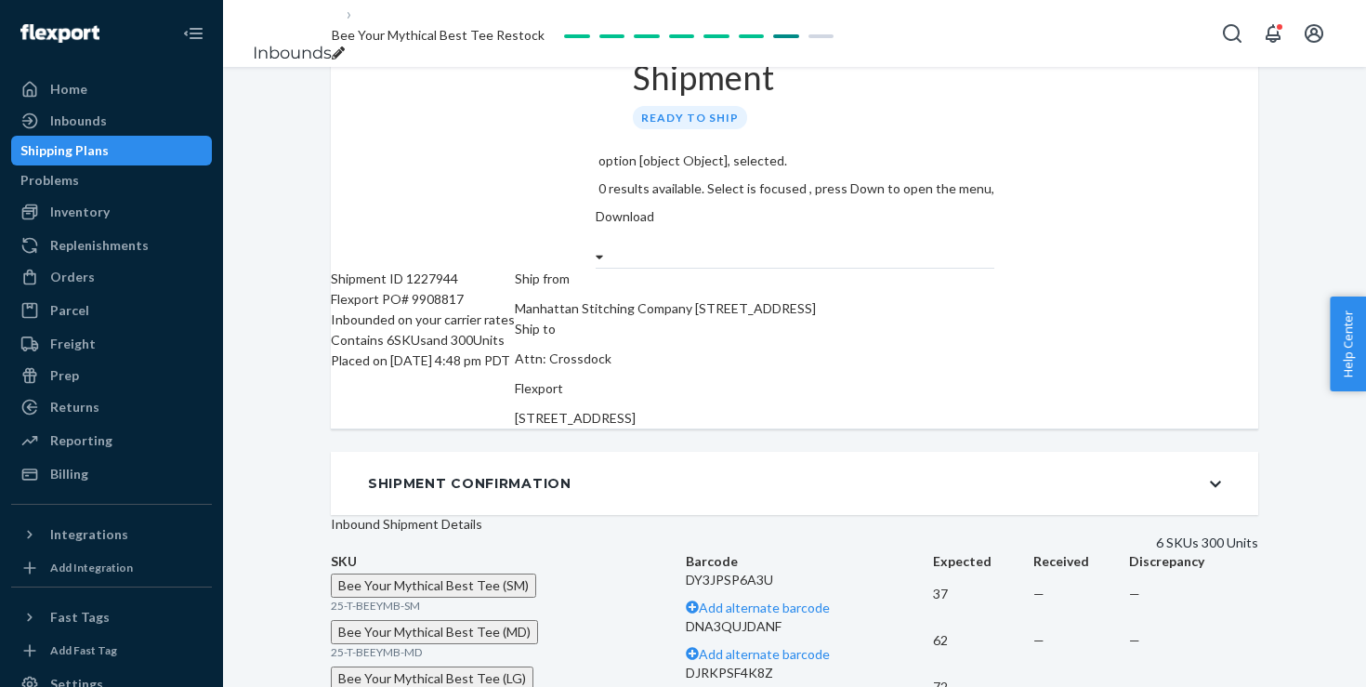
click at [423, 474] on div "Shipment Confirmation" at bounding box center [470, 483] width 204 height 19
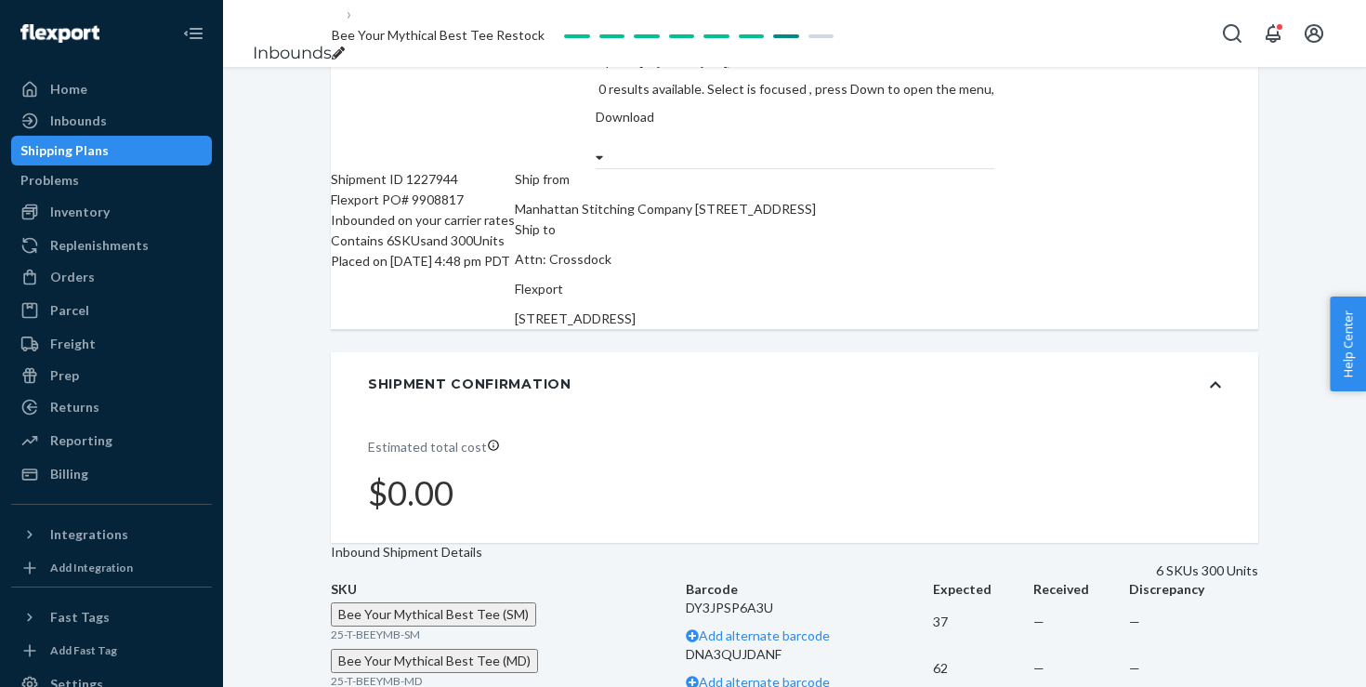
scroll to position [0, 0]
